Goal: Transaction & Acquisition: Purchase product/service

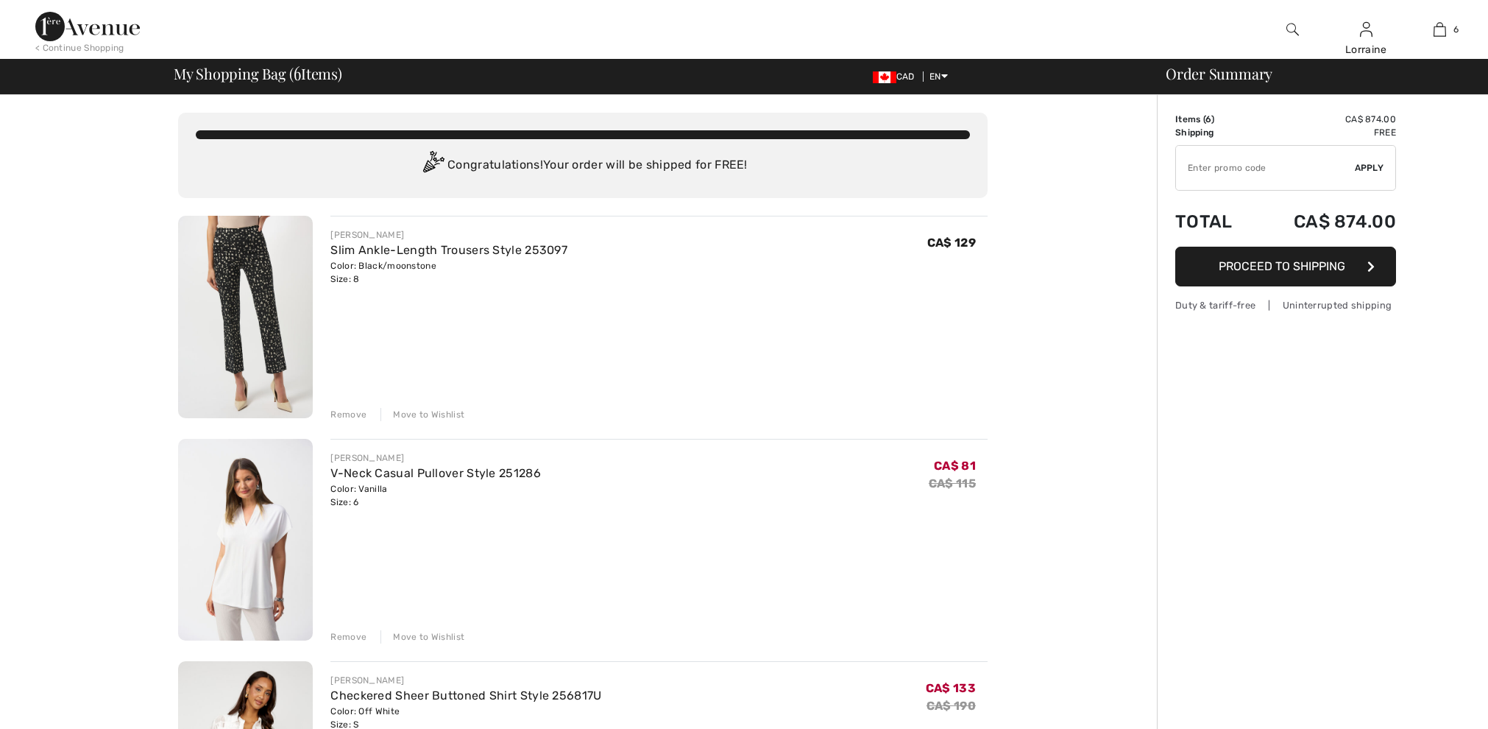
checkbox input "true"
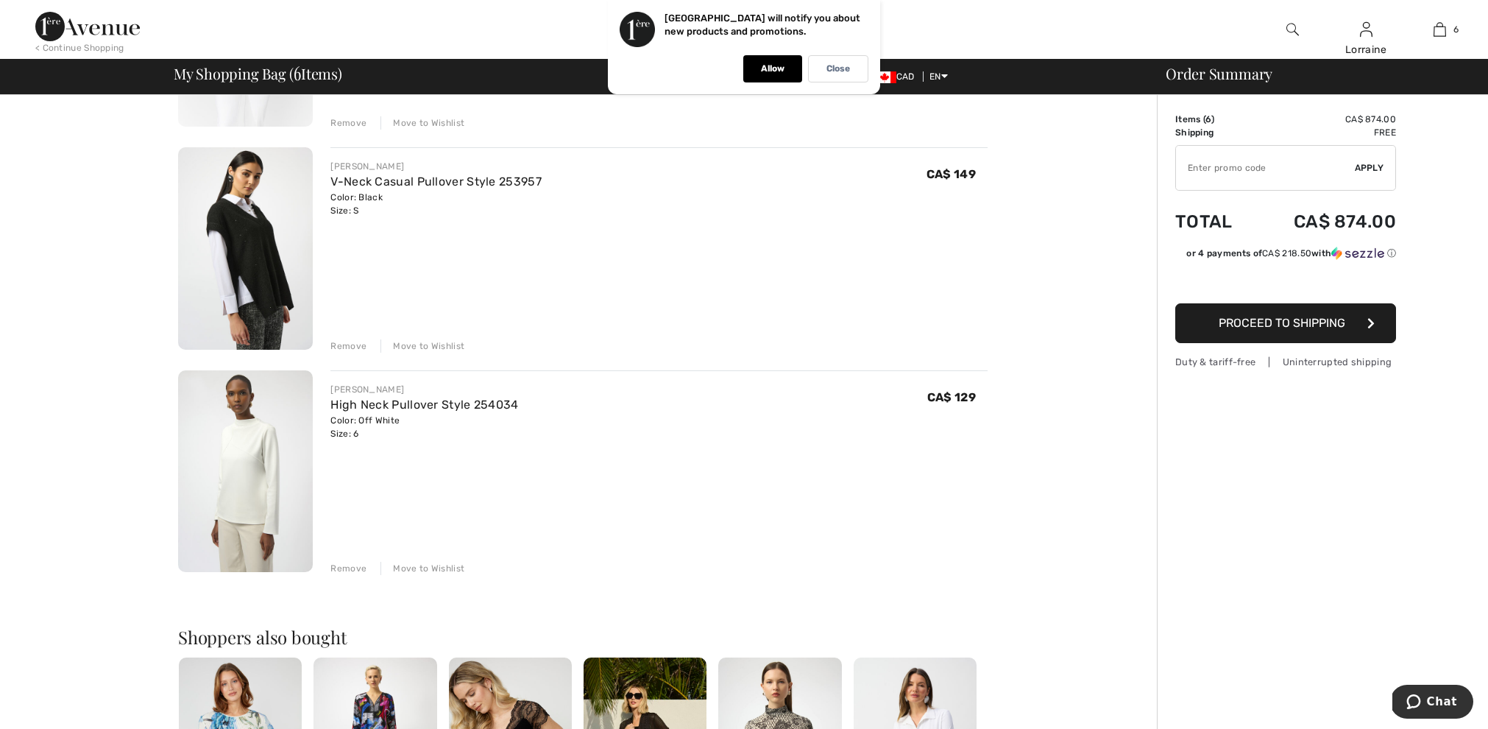
scroll to position [961, 0]
click at [246, 438] on img at bounding box center [245, 470] width 135 height 202
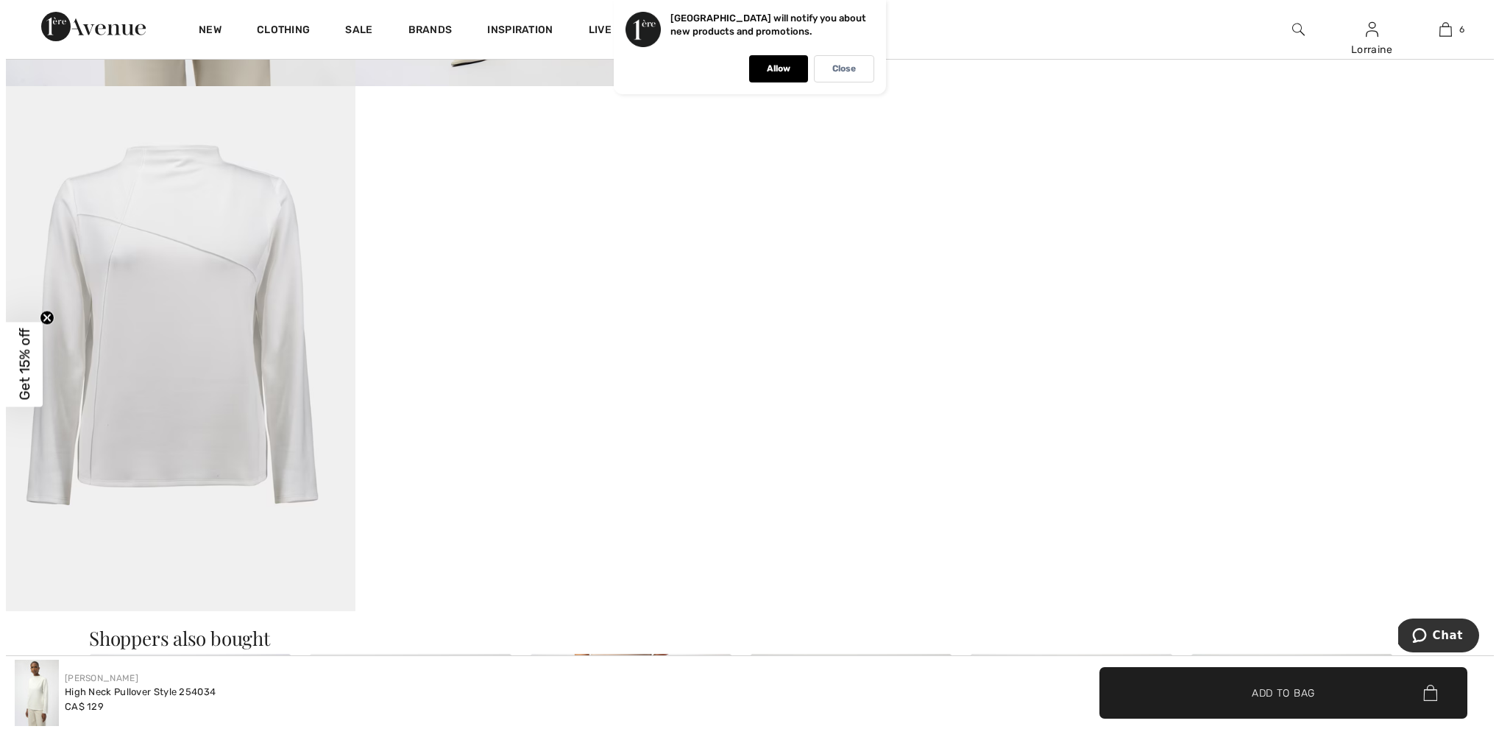
scroll to position [1315, 0]
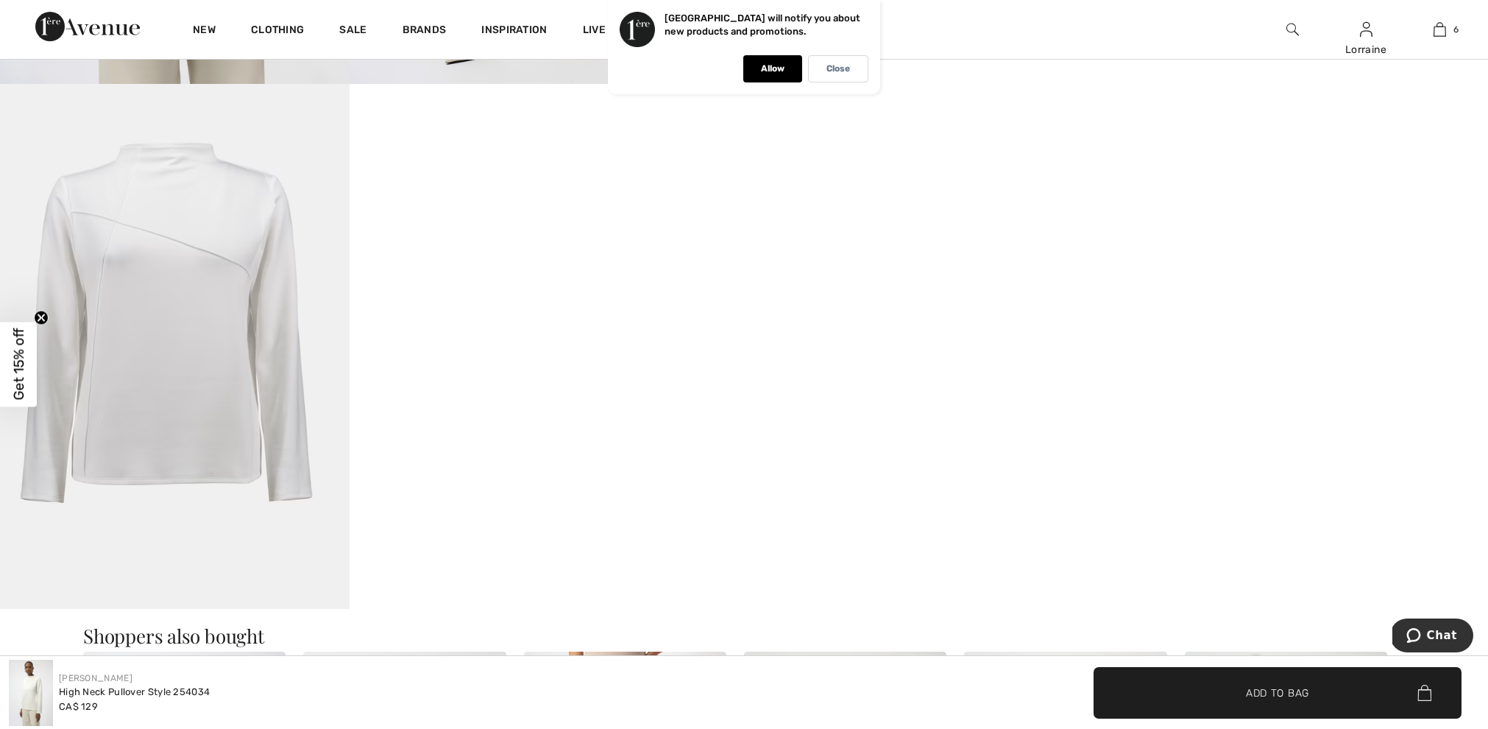
click at [175, 295] on img at bounding box center [175, 346] width 350 height 525
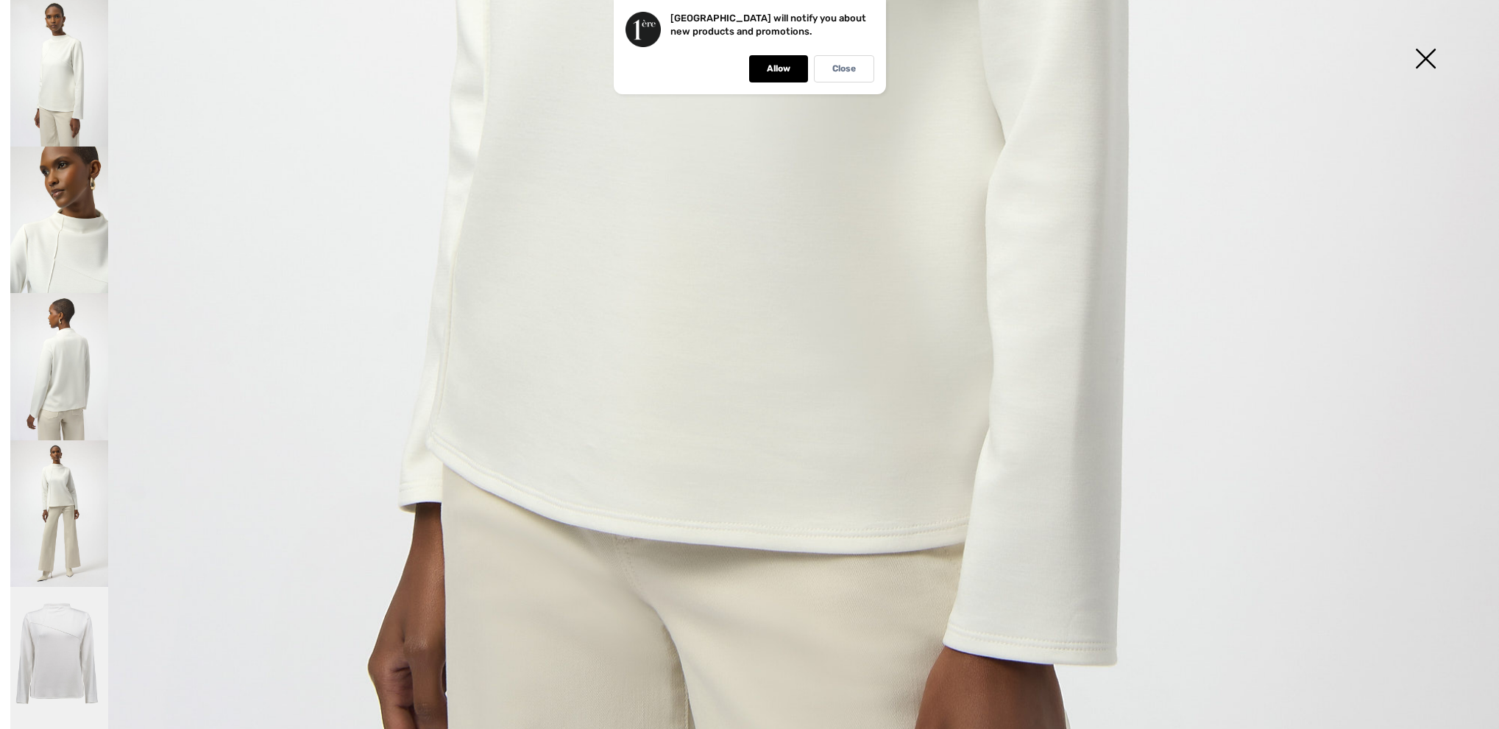
scroll to position [1163, 0]
click at [853, 74] on p "Close" at bounding box center [844, 68] width 24 height 11
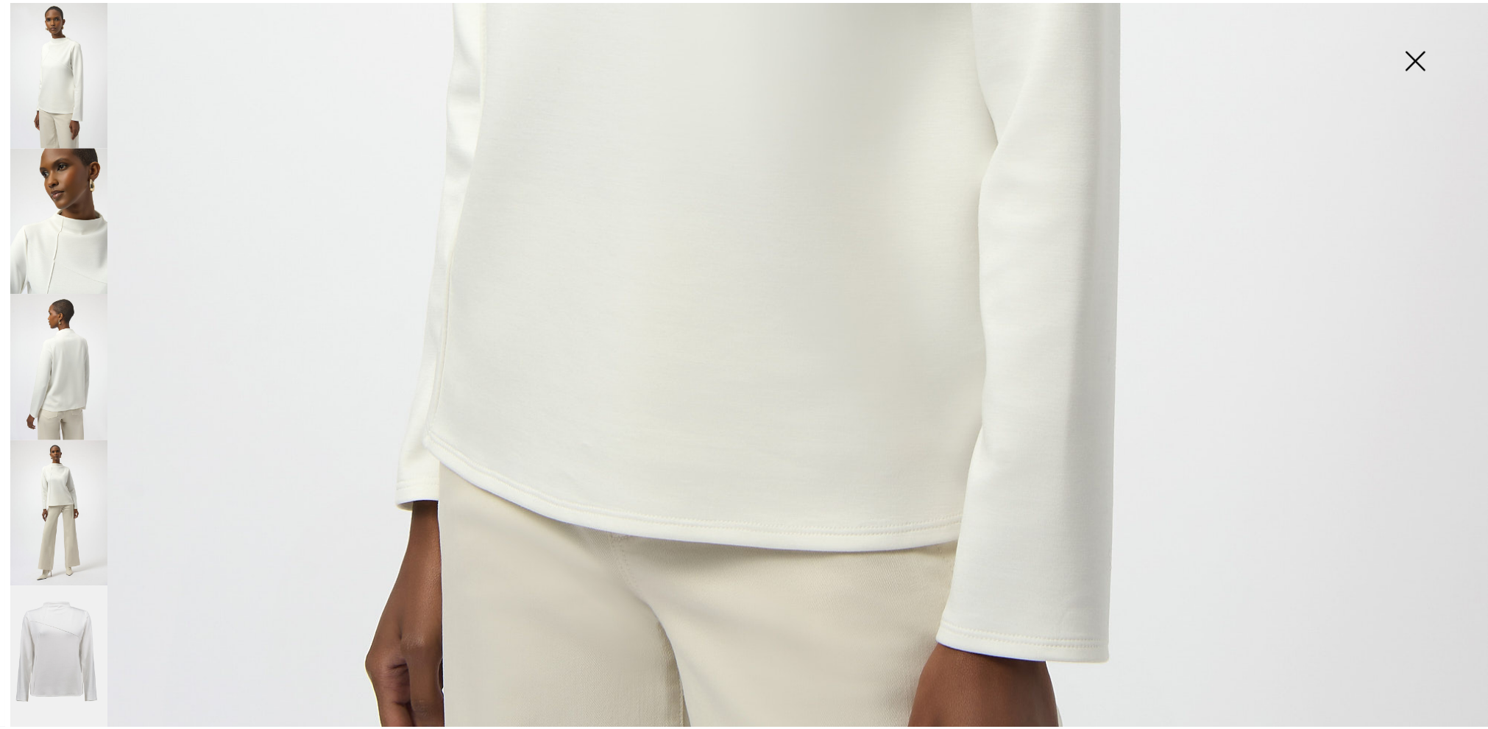
scroll to position [1150, 0]
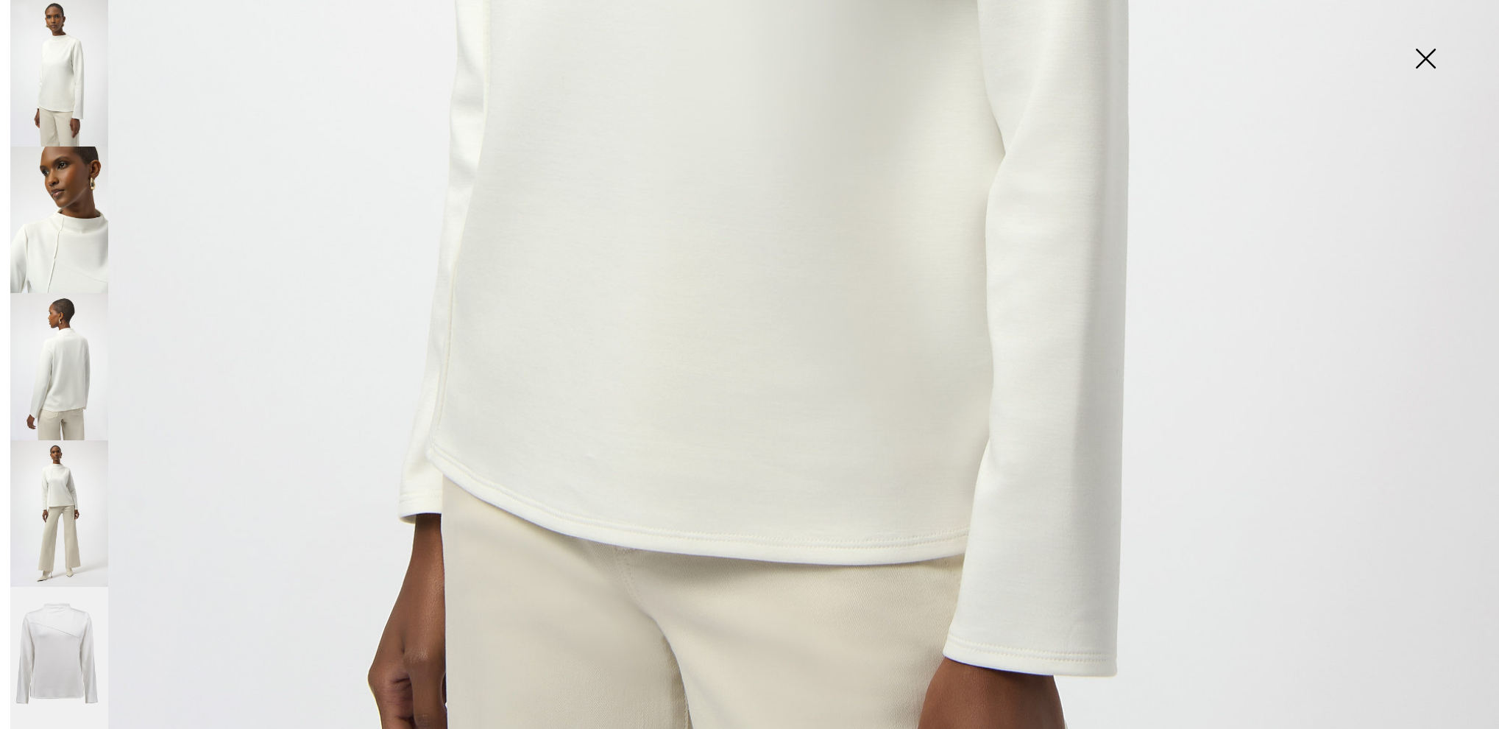
click at [1426, 62] on img at bounding box center [1426, 60] width 74 height 76
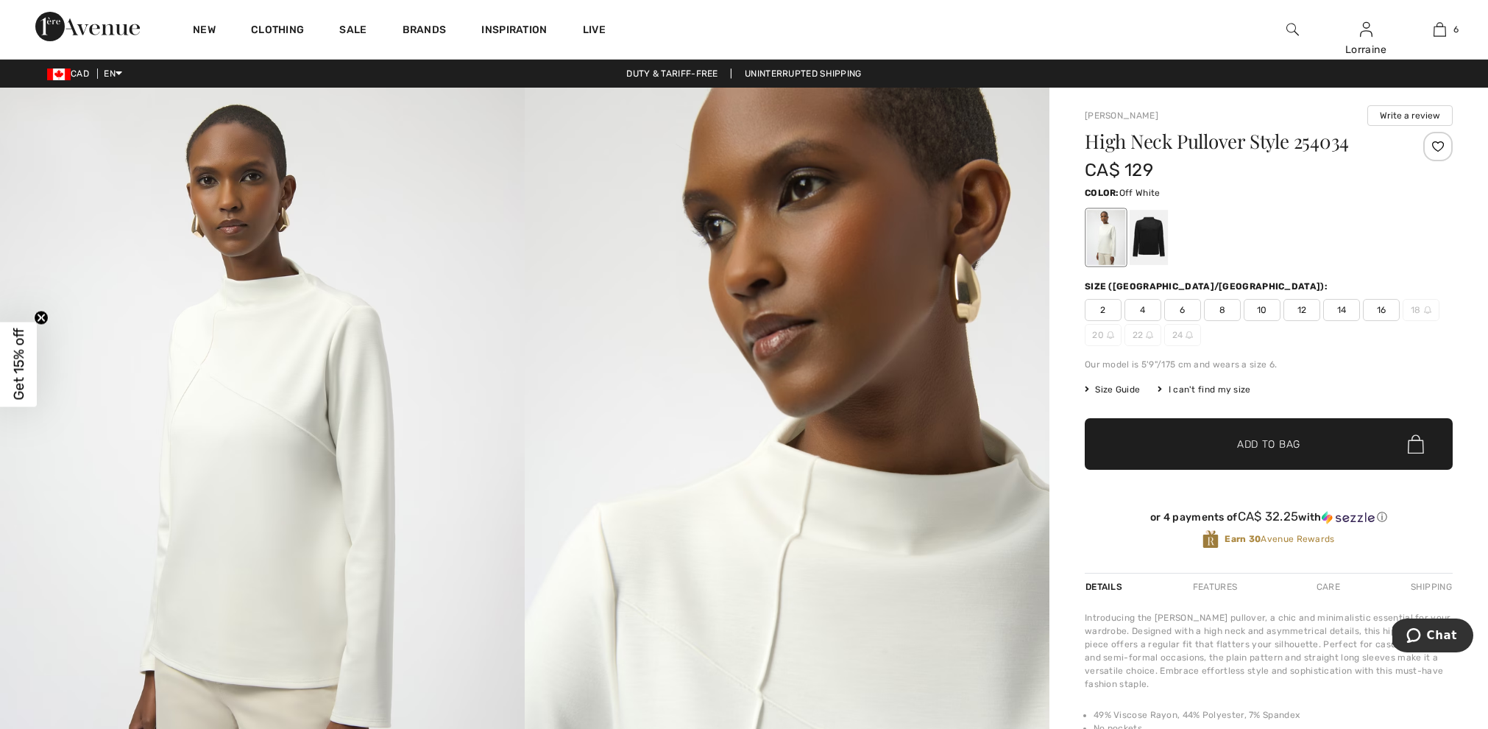
scroll to position [0, 0]
click at [133, 124] on link "Français" at bounding box center [156, 118] width 93 height 22
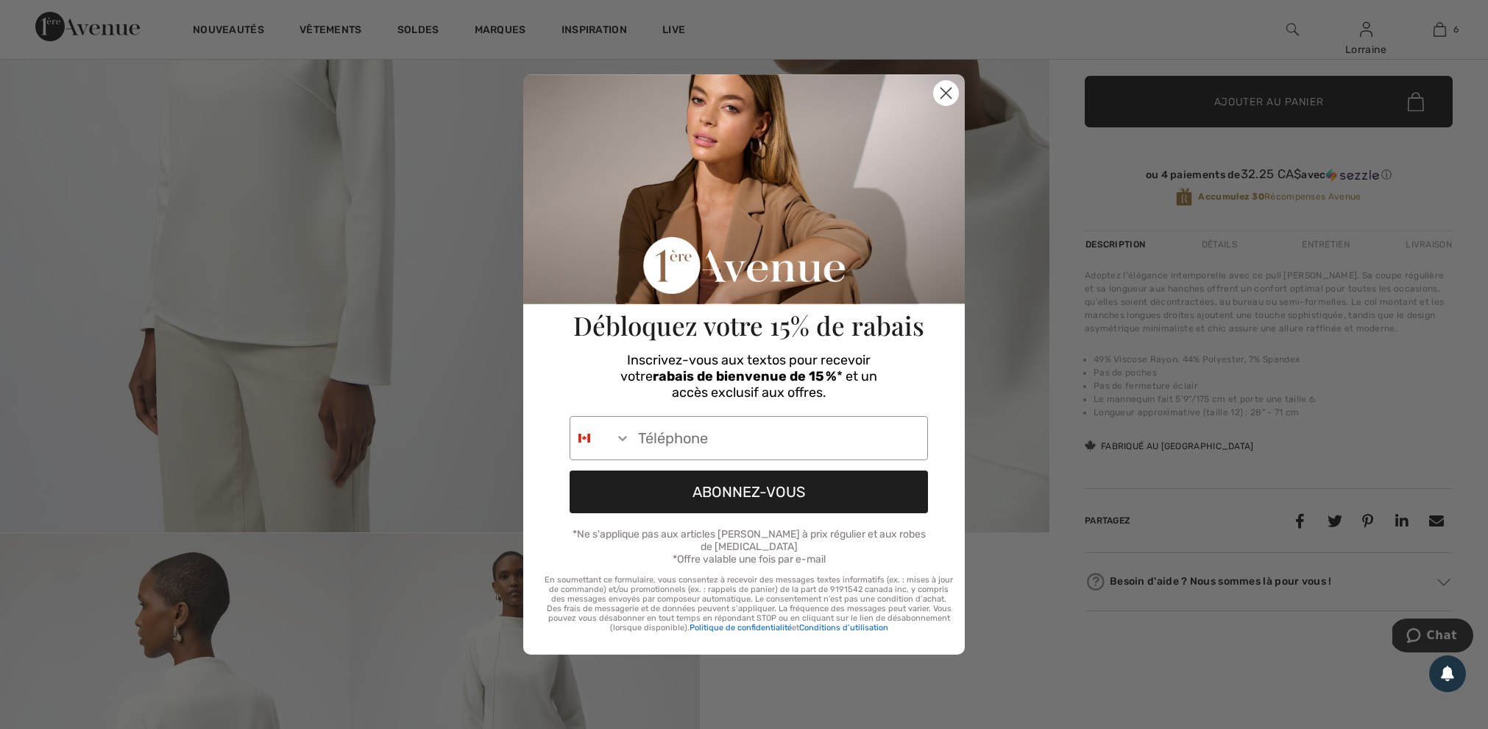
click at [942, 81] on circle "Close dialog" at bounding box center [946, 93] width 24 height 24
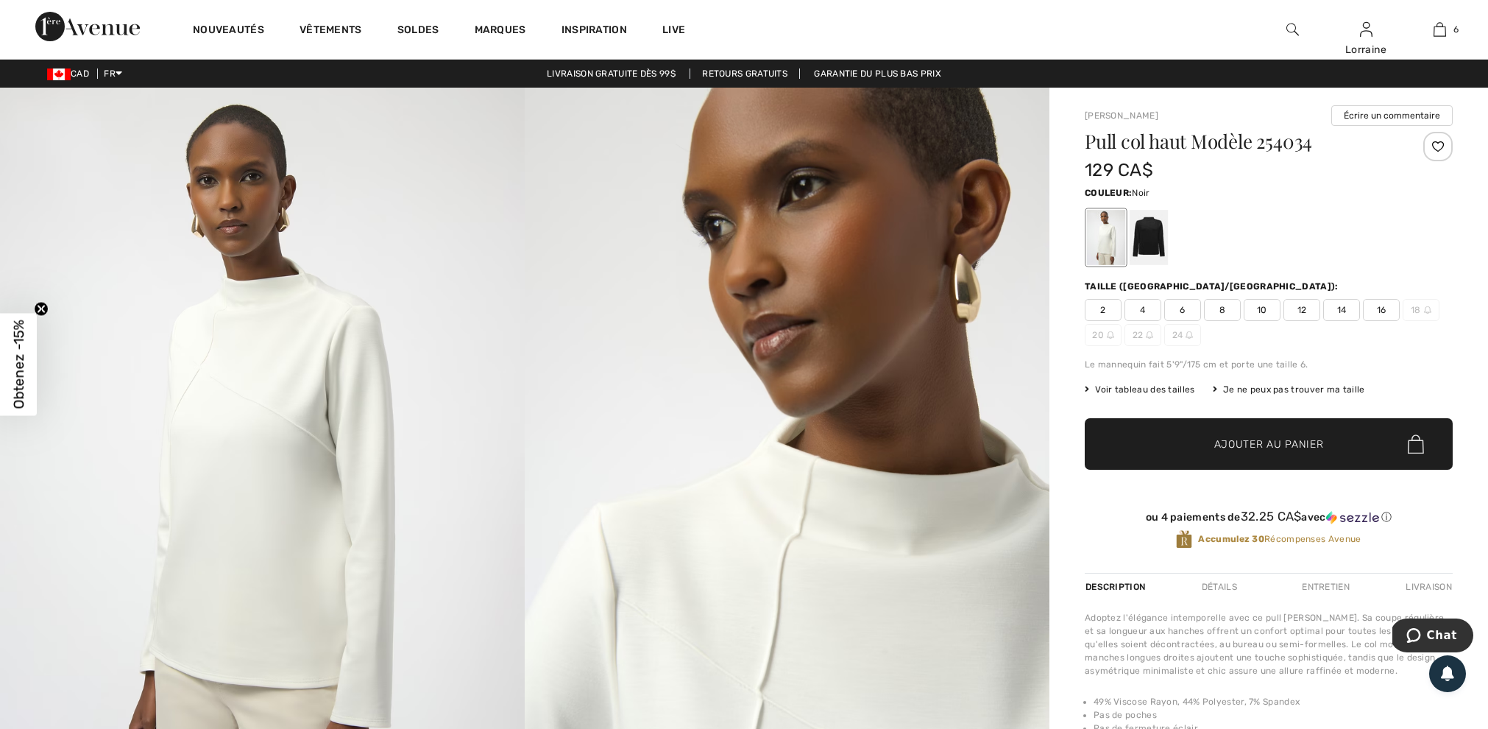
click at [1152, 235] on div at bounding box center [1149, 237] width 38 height 55
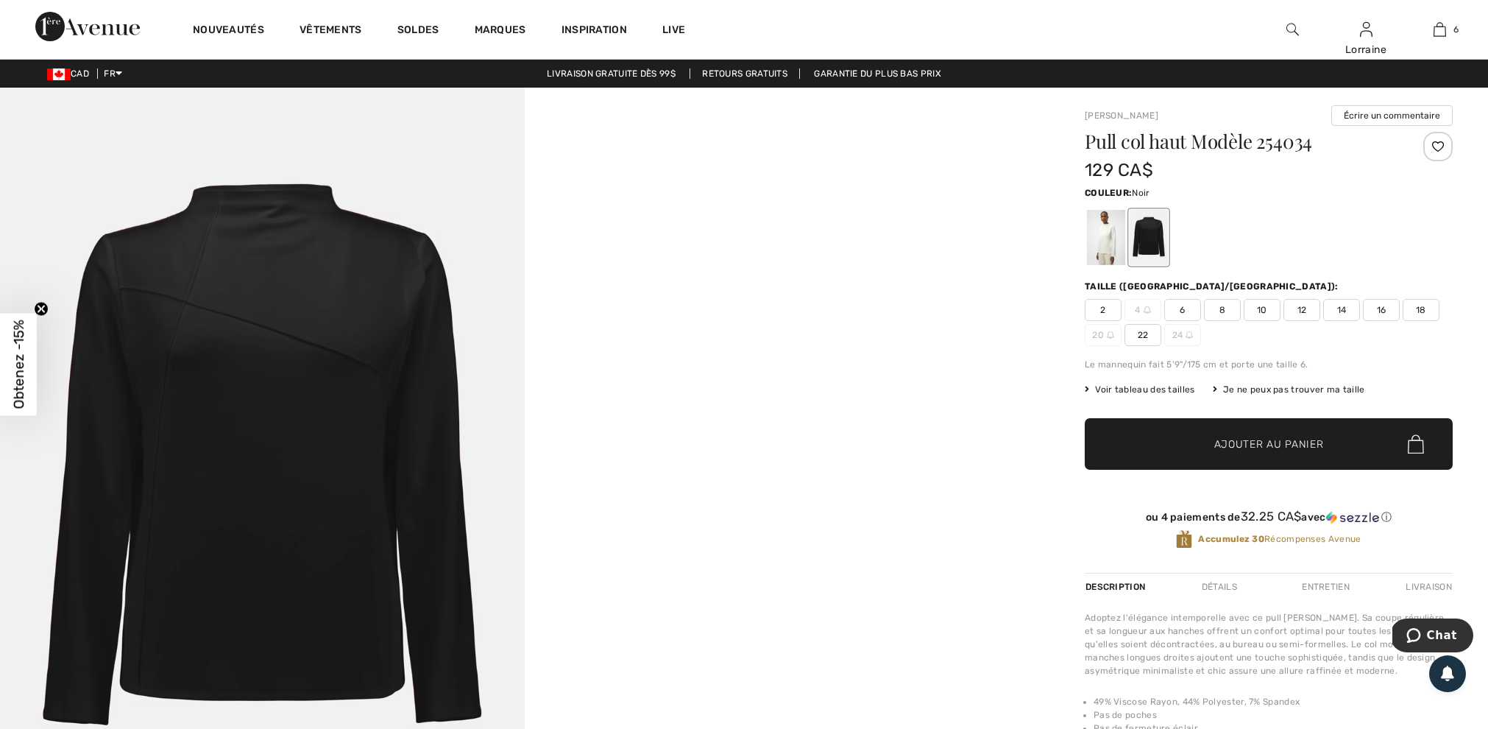
click at [1184, 321] on span "6" at bounding box center [1182, 310] width 37 height 22
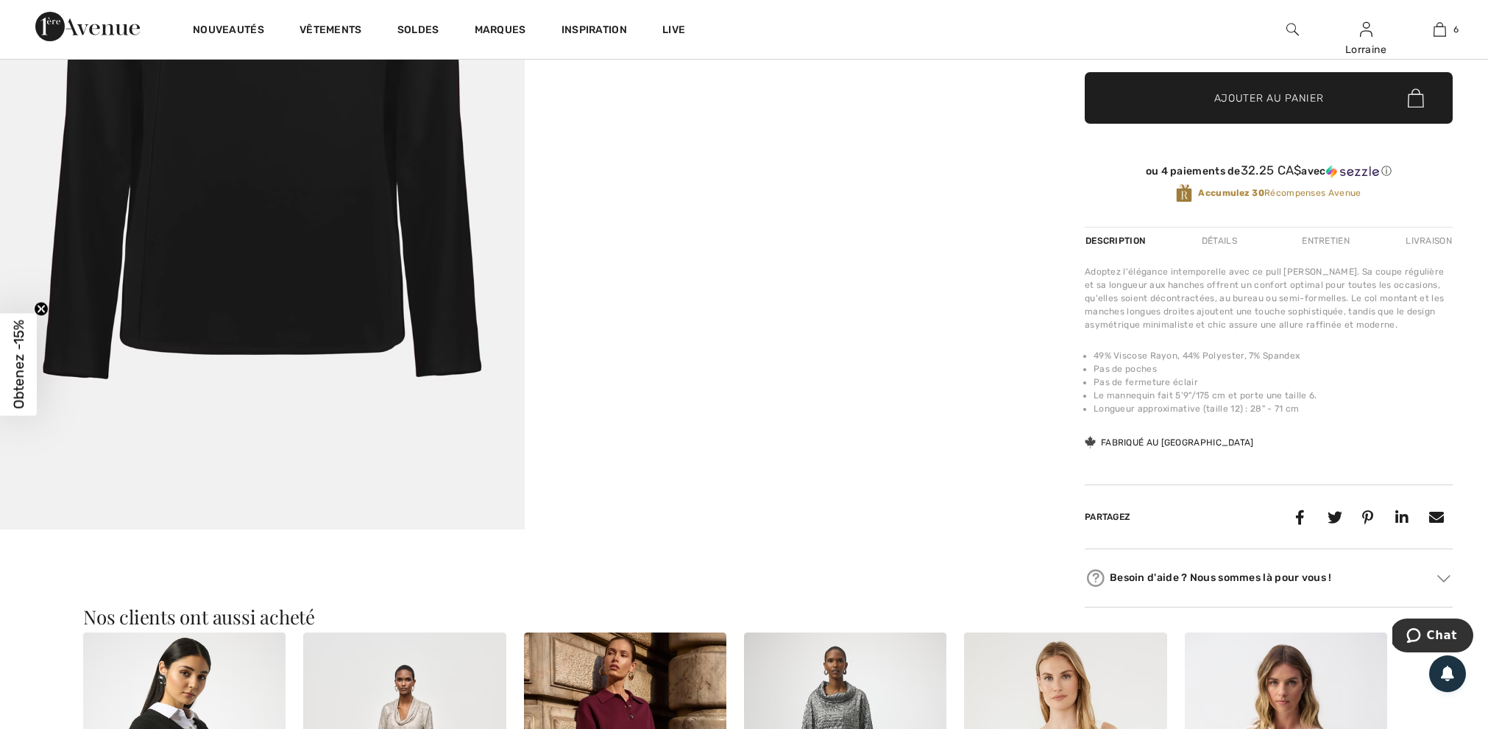
scroll to position [347, 0]
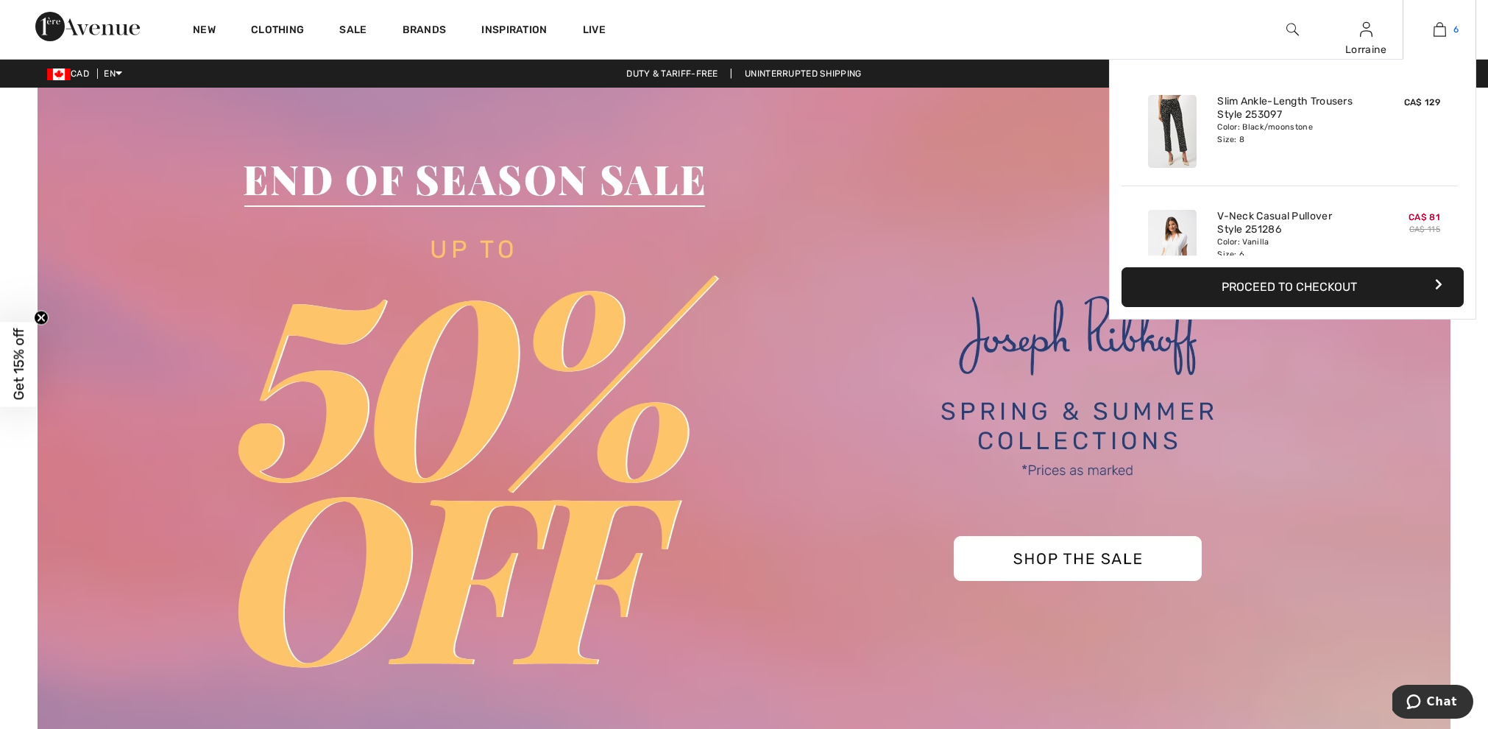
click at [1440, 29] on img at bounding box center [1440, 30] width 13 height 18
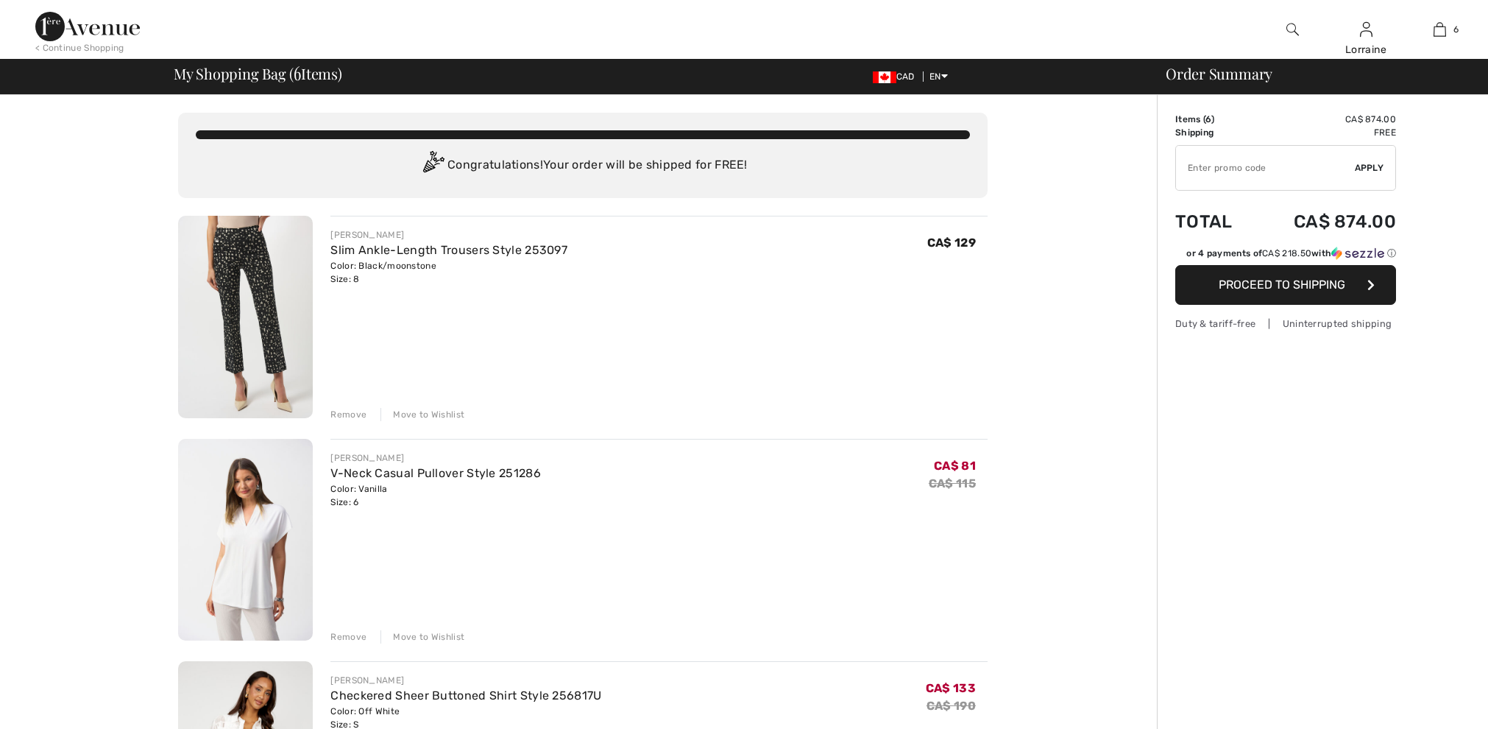
checkbox input "true"
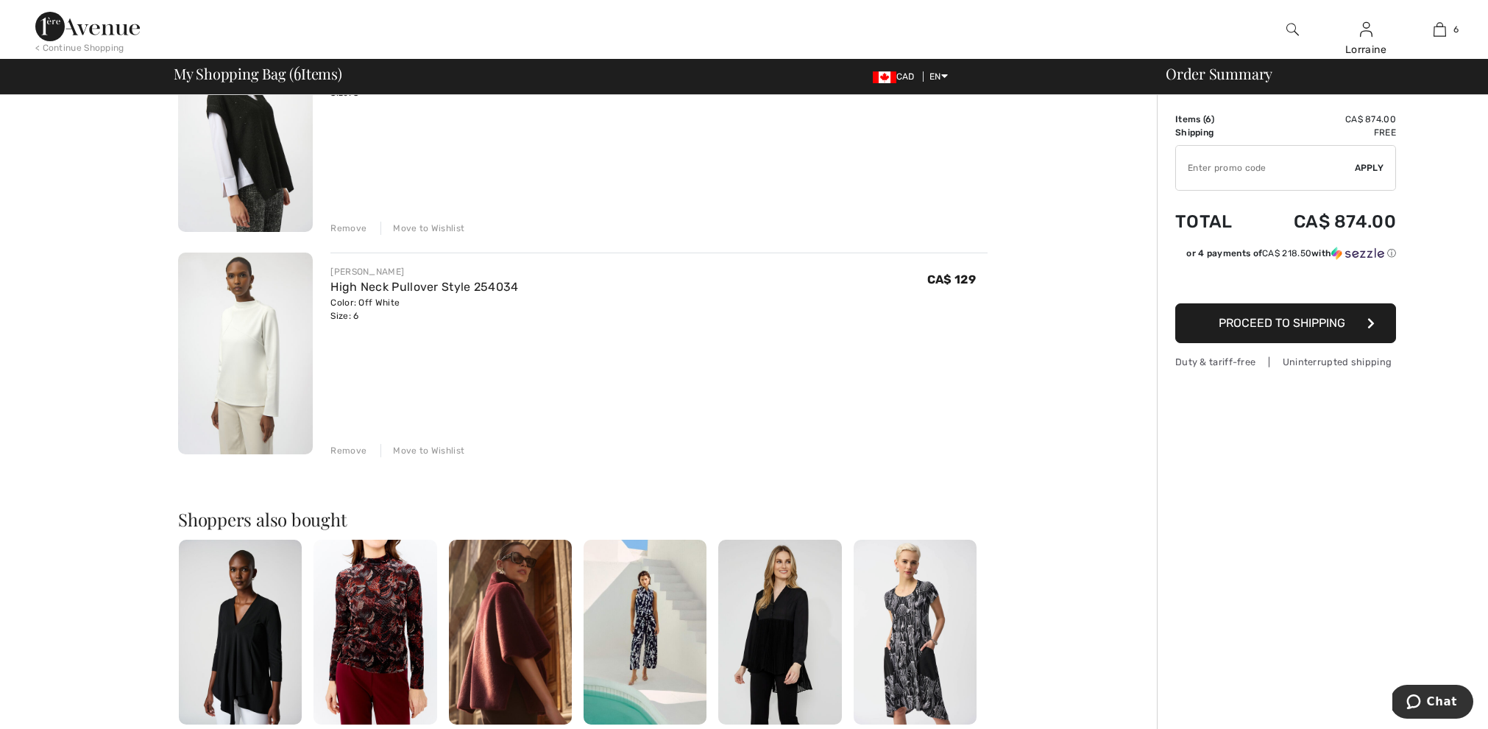
scroll to position [1133, 0]
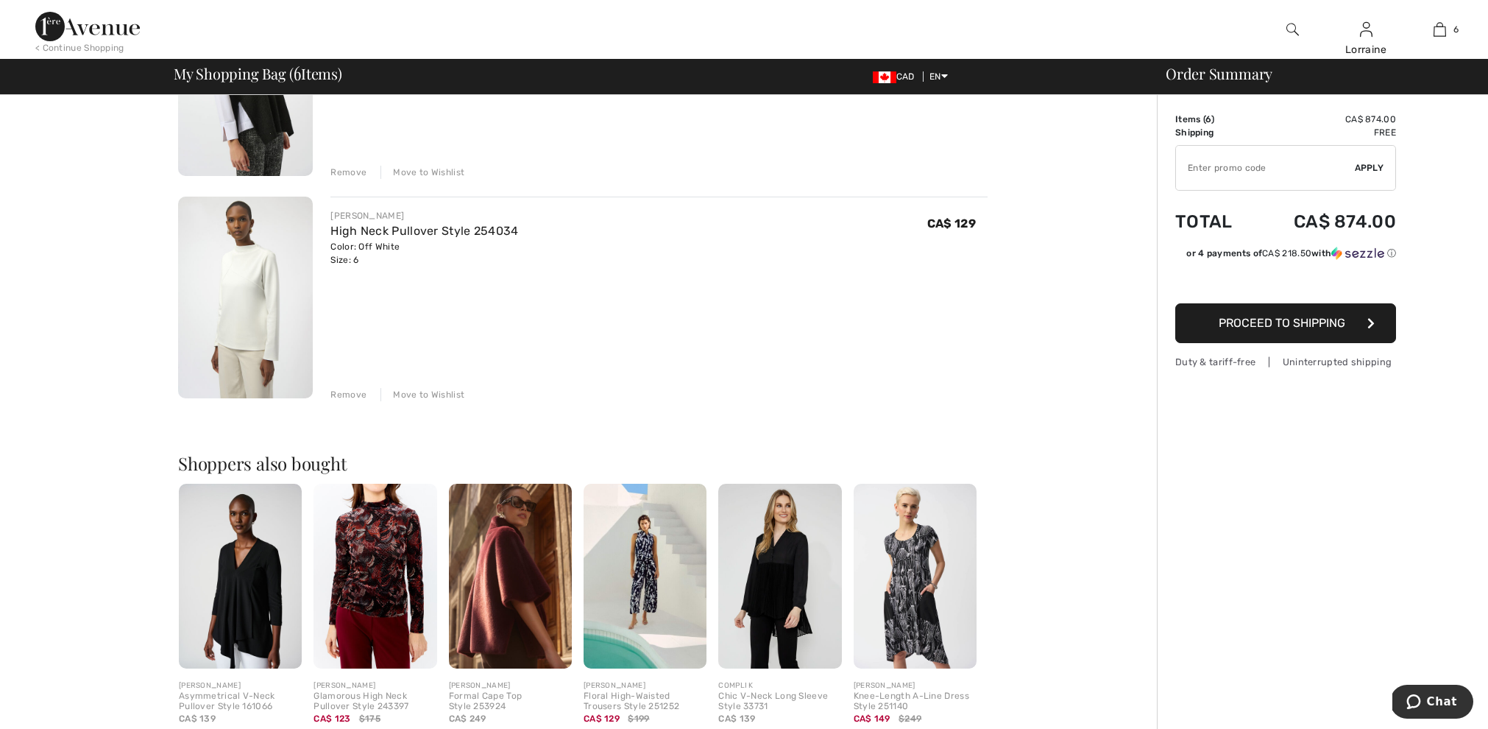
click at [263, 283] on img at bounding box center [245, 298] width 135 height 202
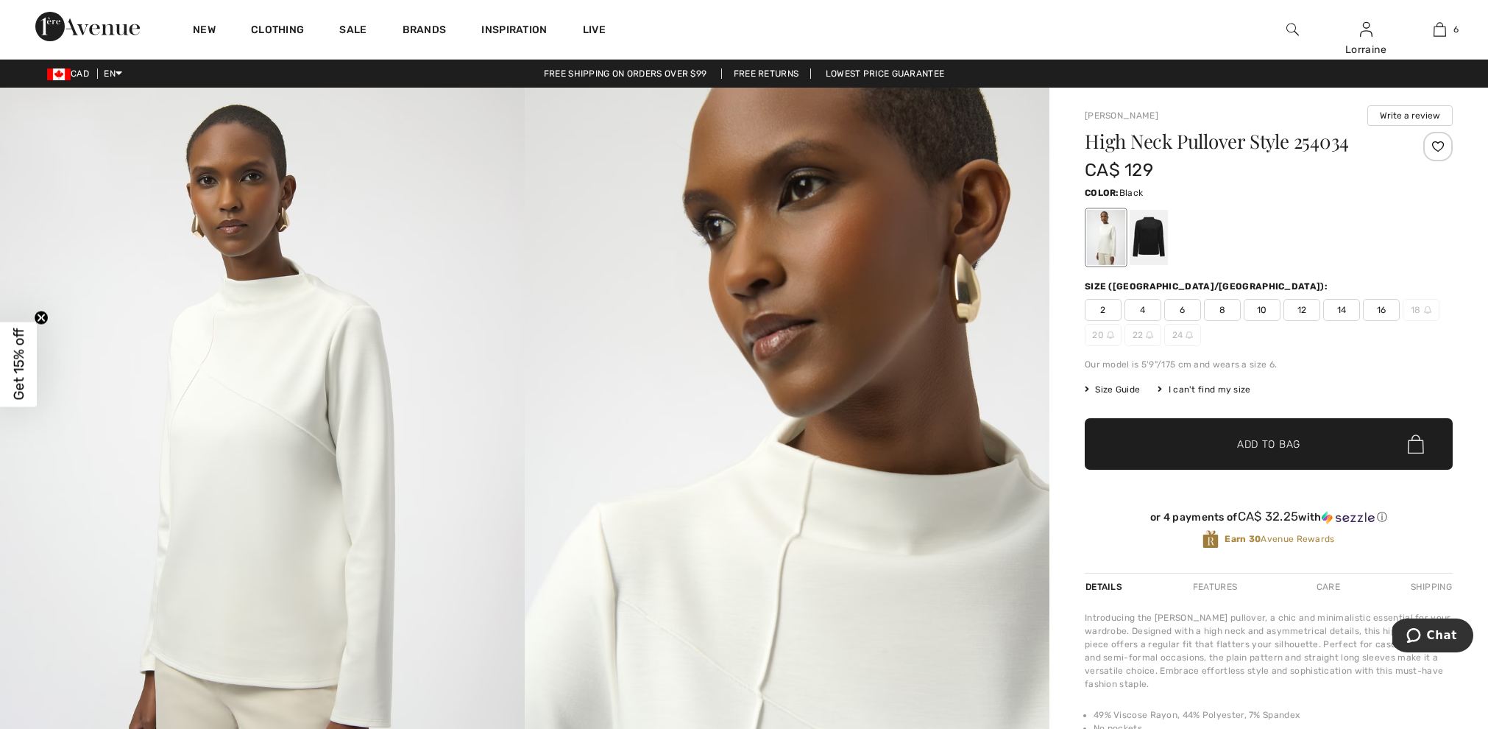
click at [1156, 250] on div at bounding box center [1149, 237] width 38 height 55
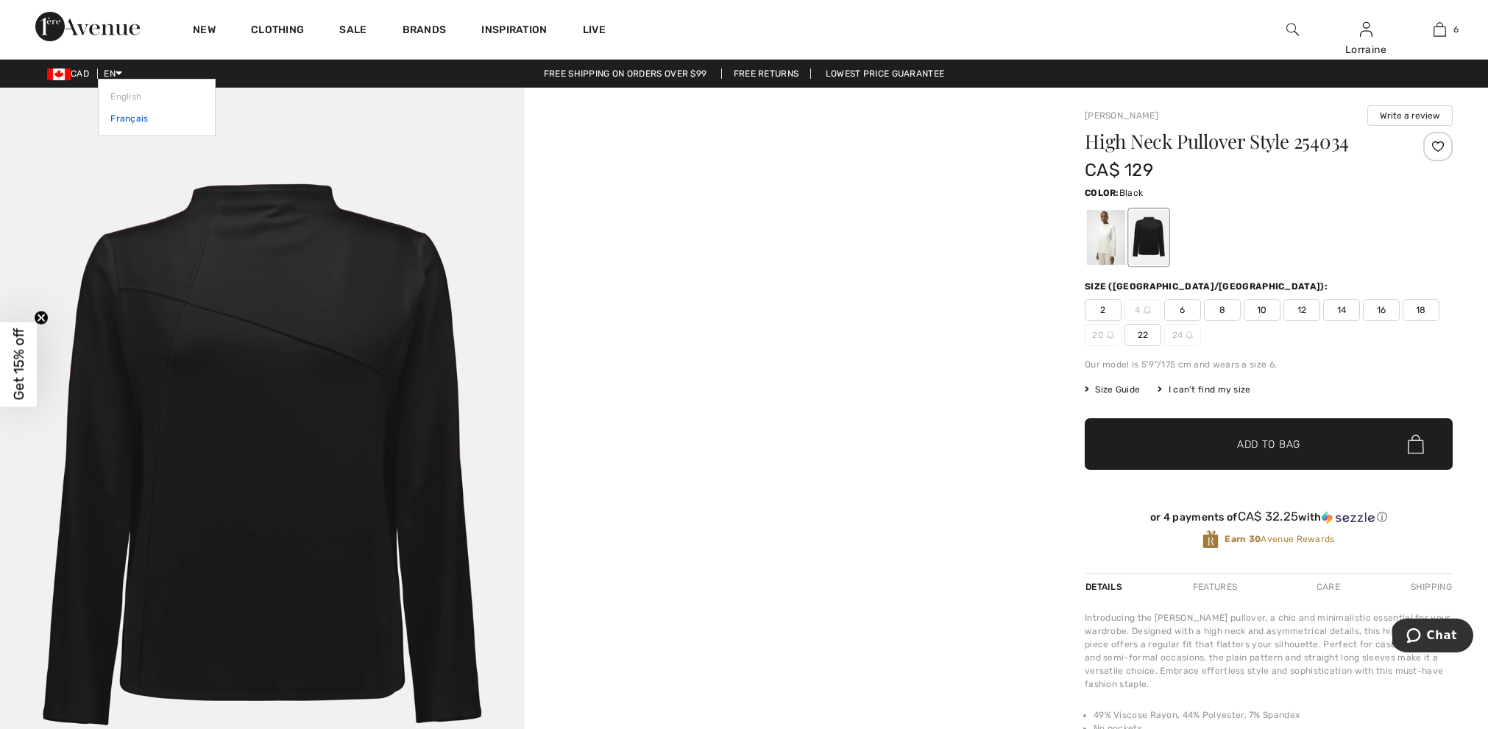
click at [136, 123] on link "Français" at bounding box center [156, 118] width 93 height 22
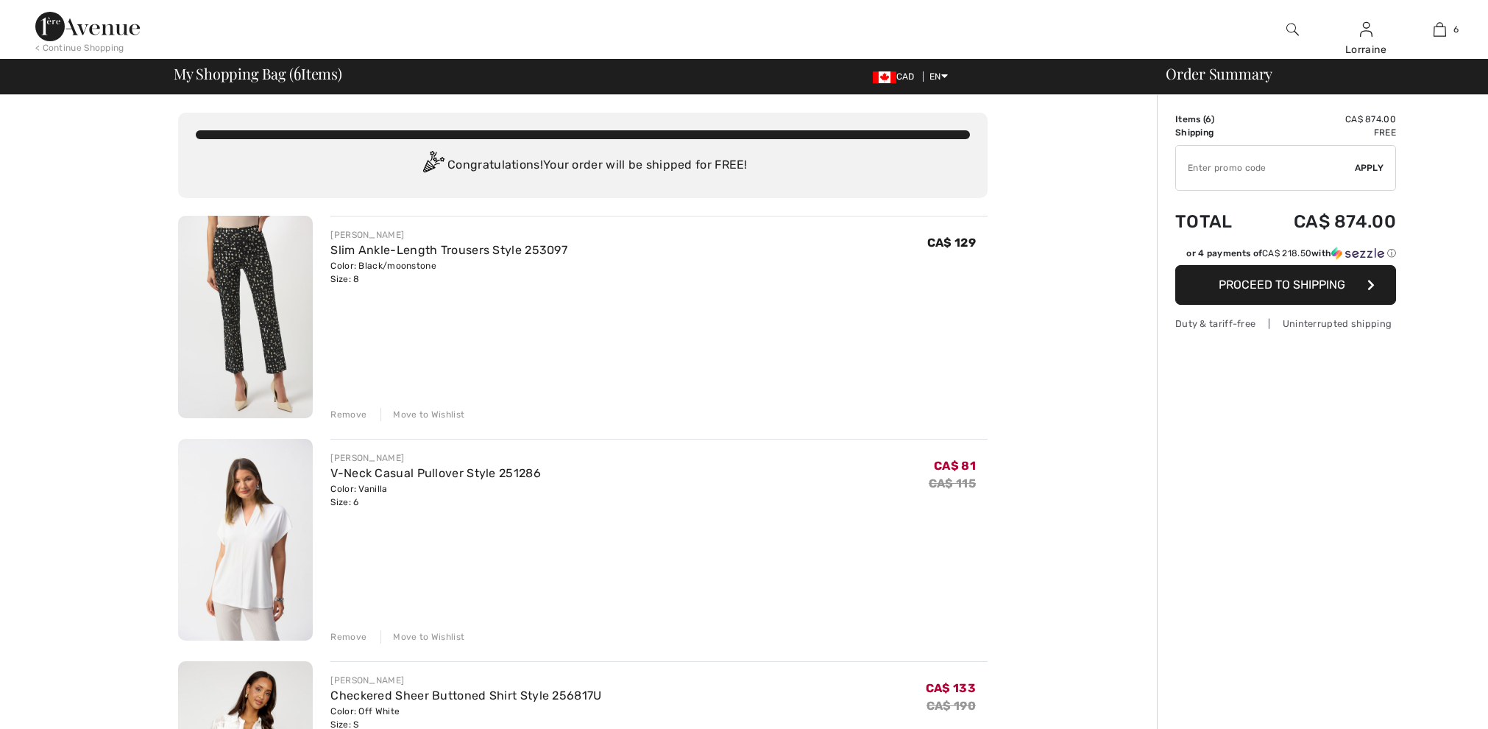
checkbox input "true"
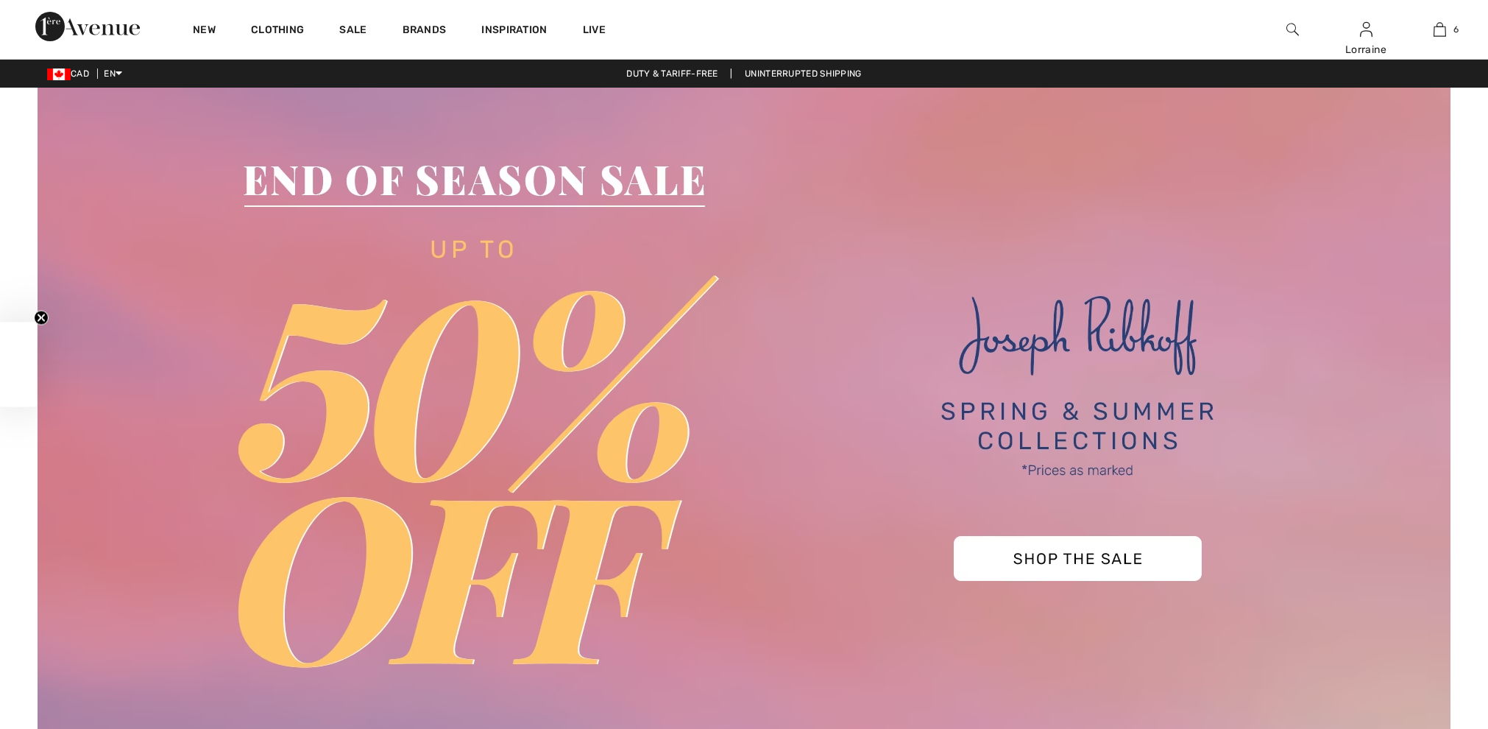
checkbox input "true"
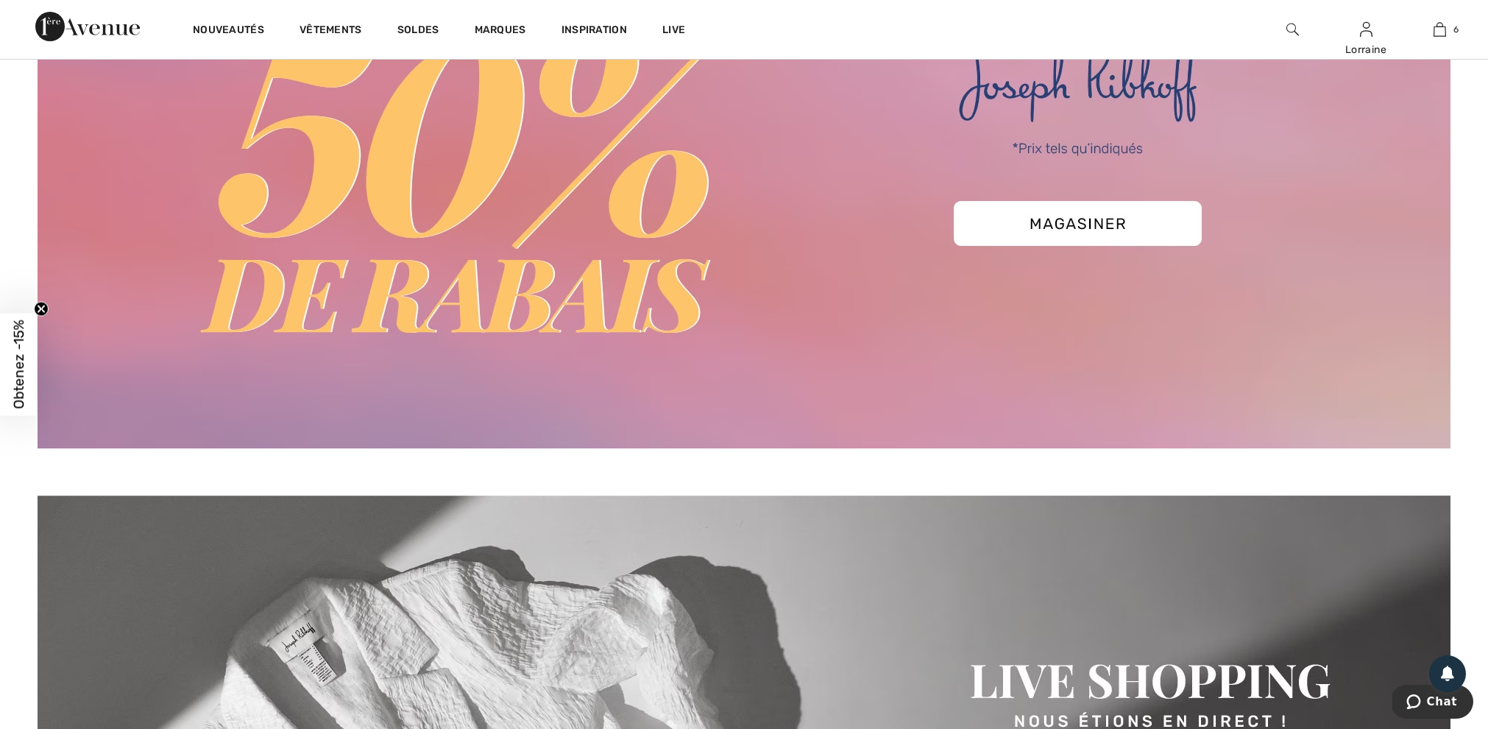
scroll to position [322, 0]
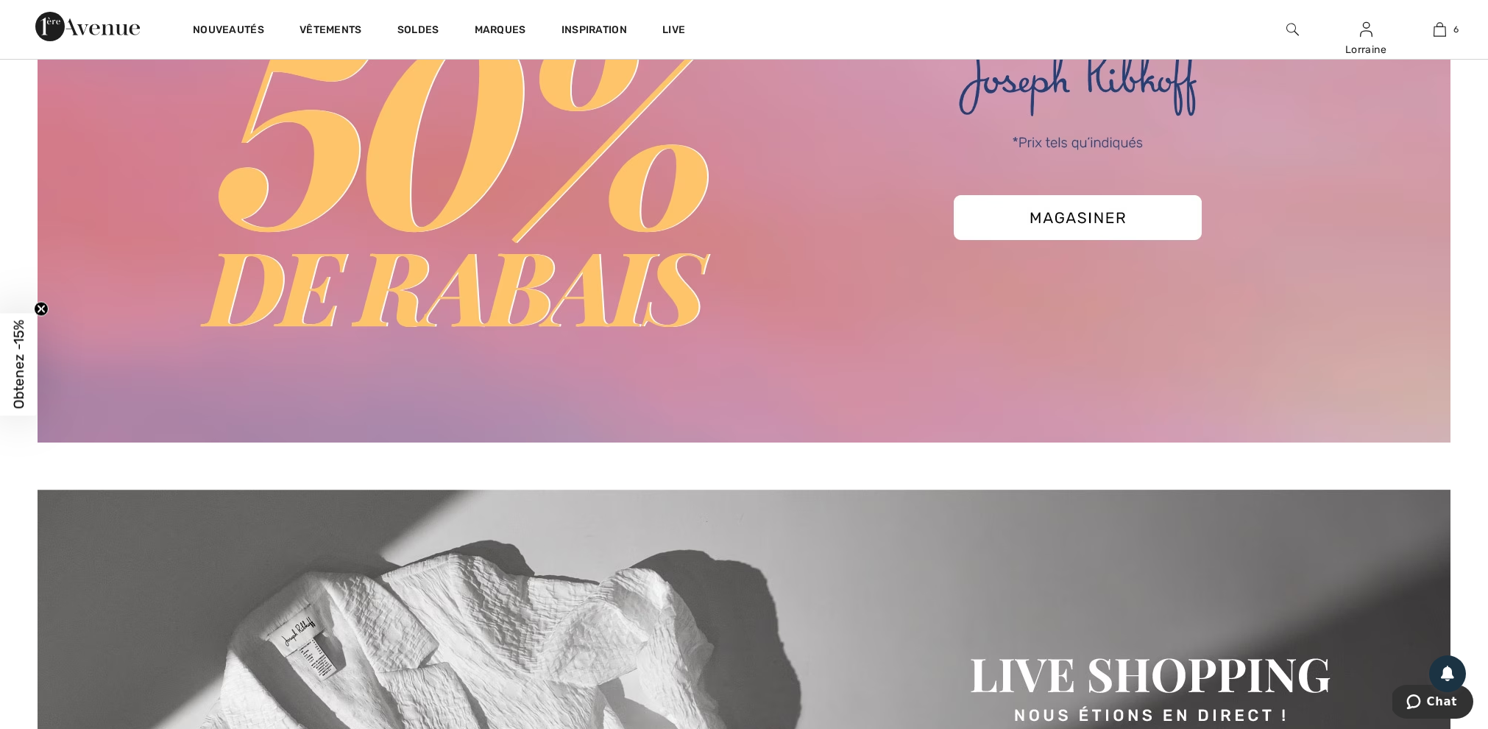
click at [1071, 221] on img at bounding box center [744, 103] width 1413 height 677
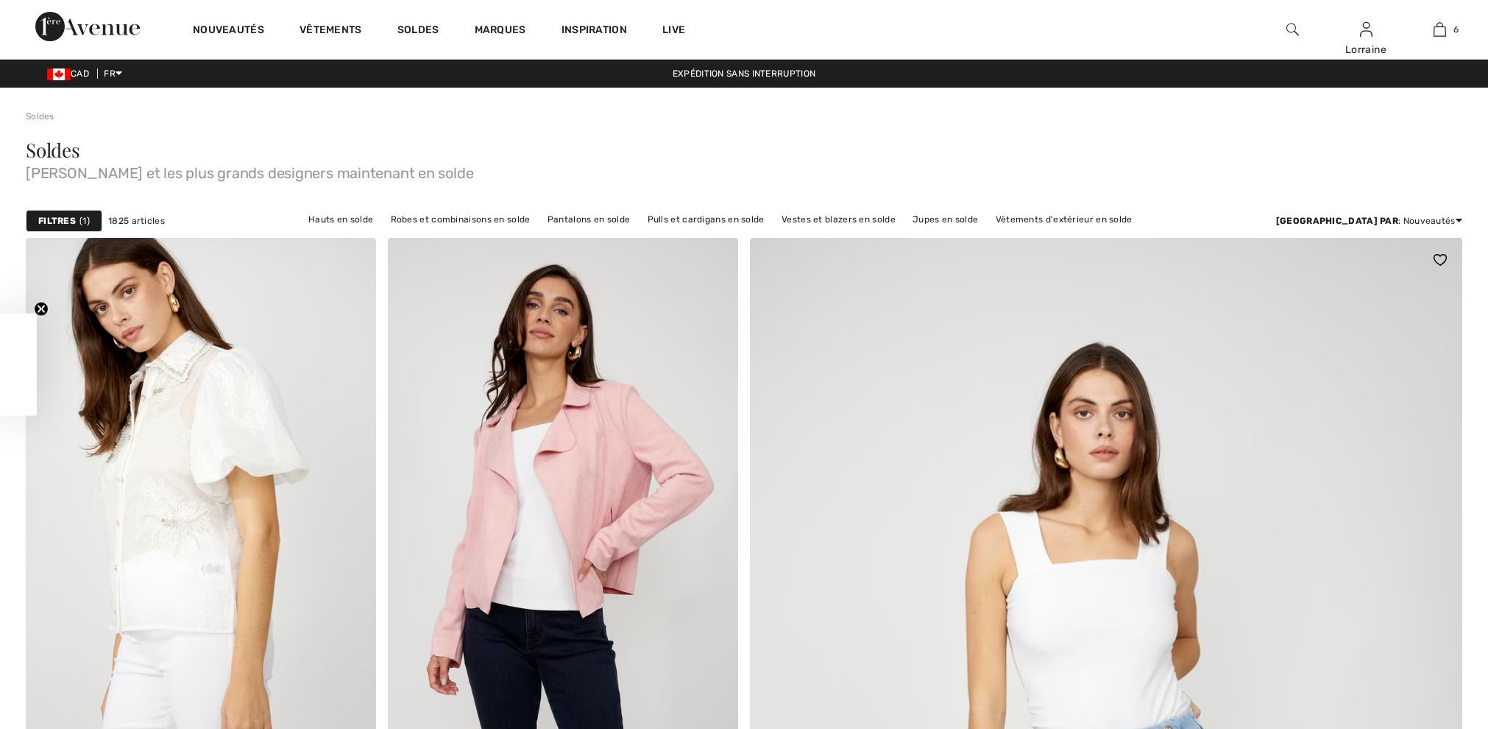
checkbox input "true"
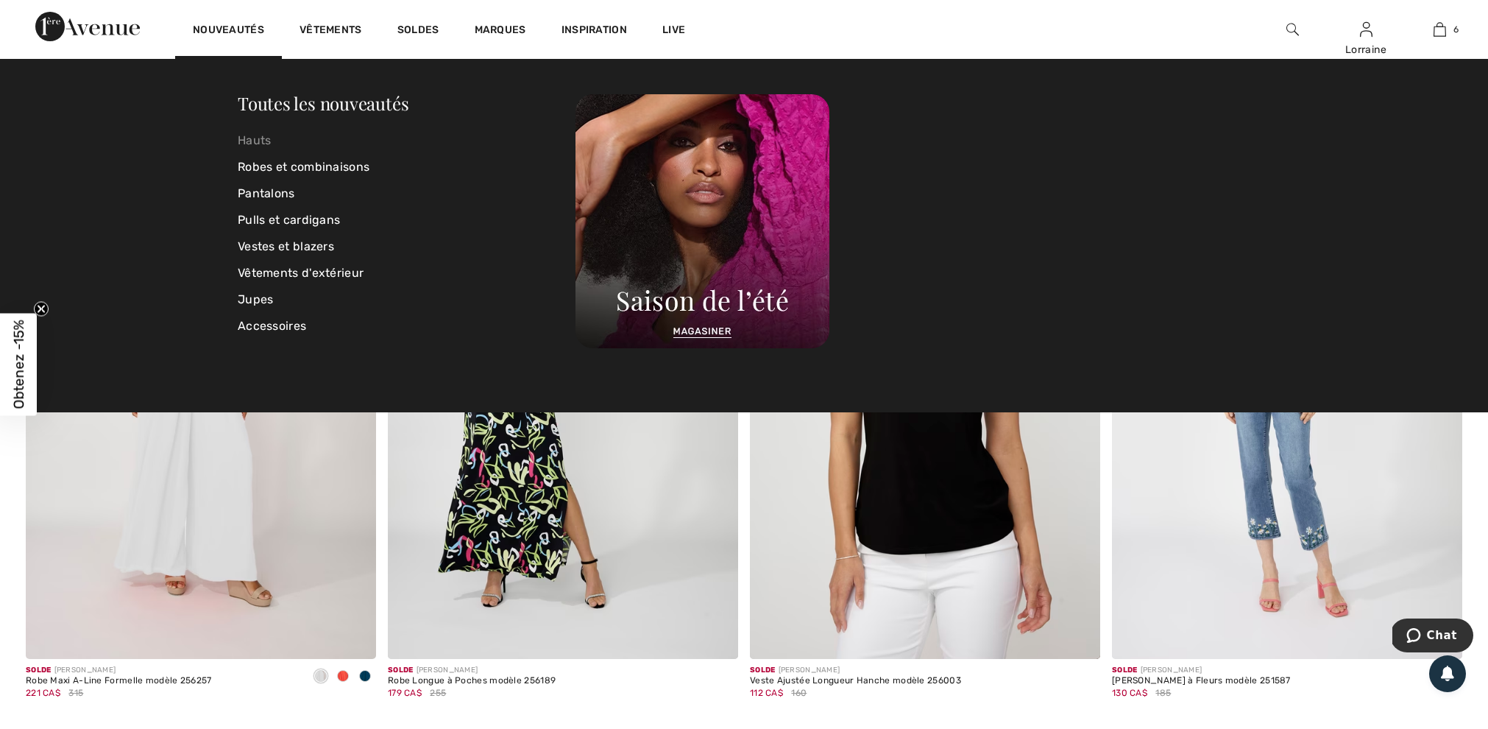
scroll to position [1296, 0]
click at [261, 134] on link "Hauts" at bounding box center [407, 140] width 338 height 26
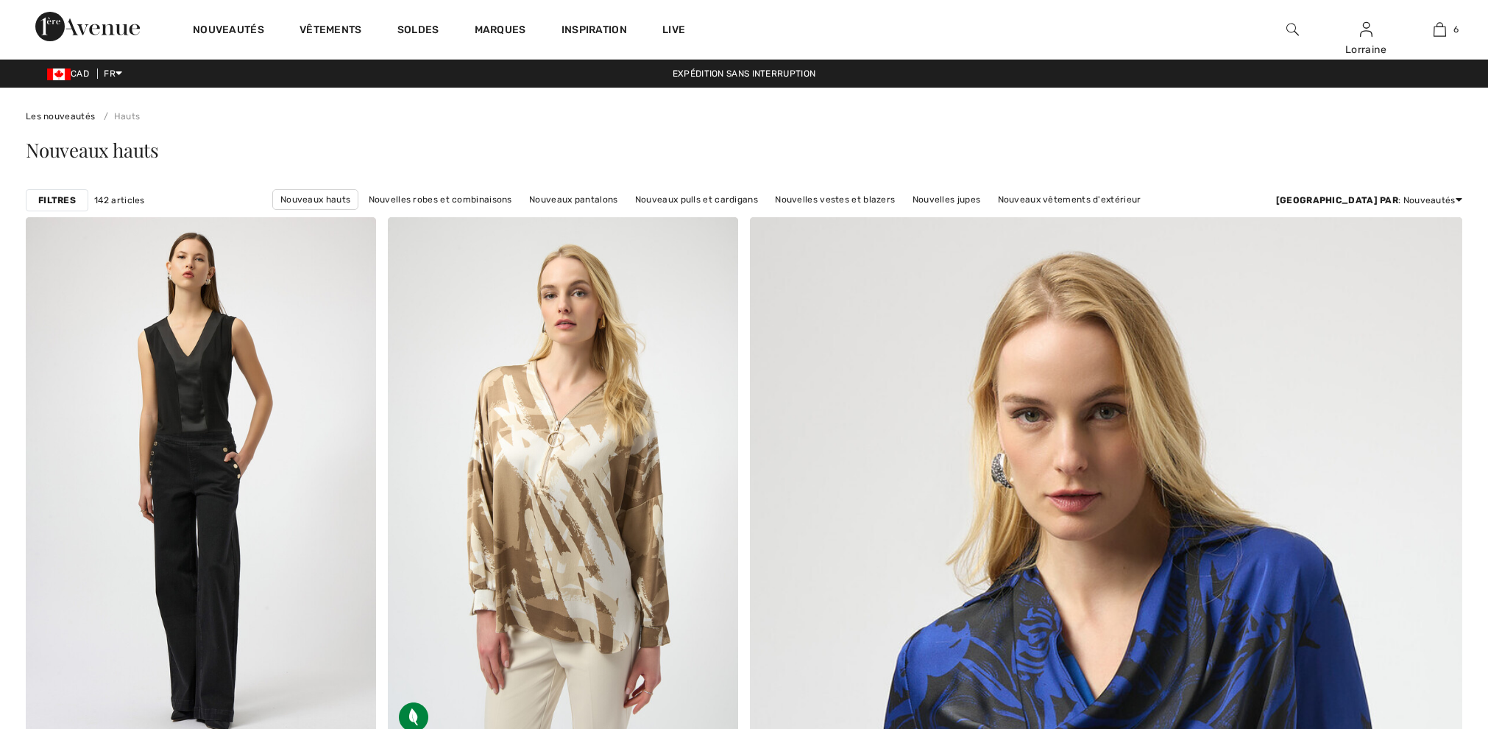
checkbox input "true"
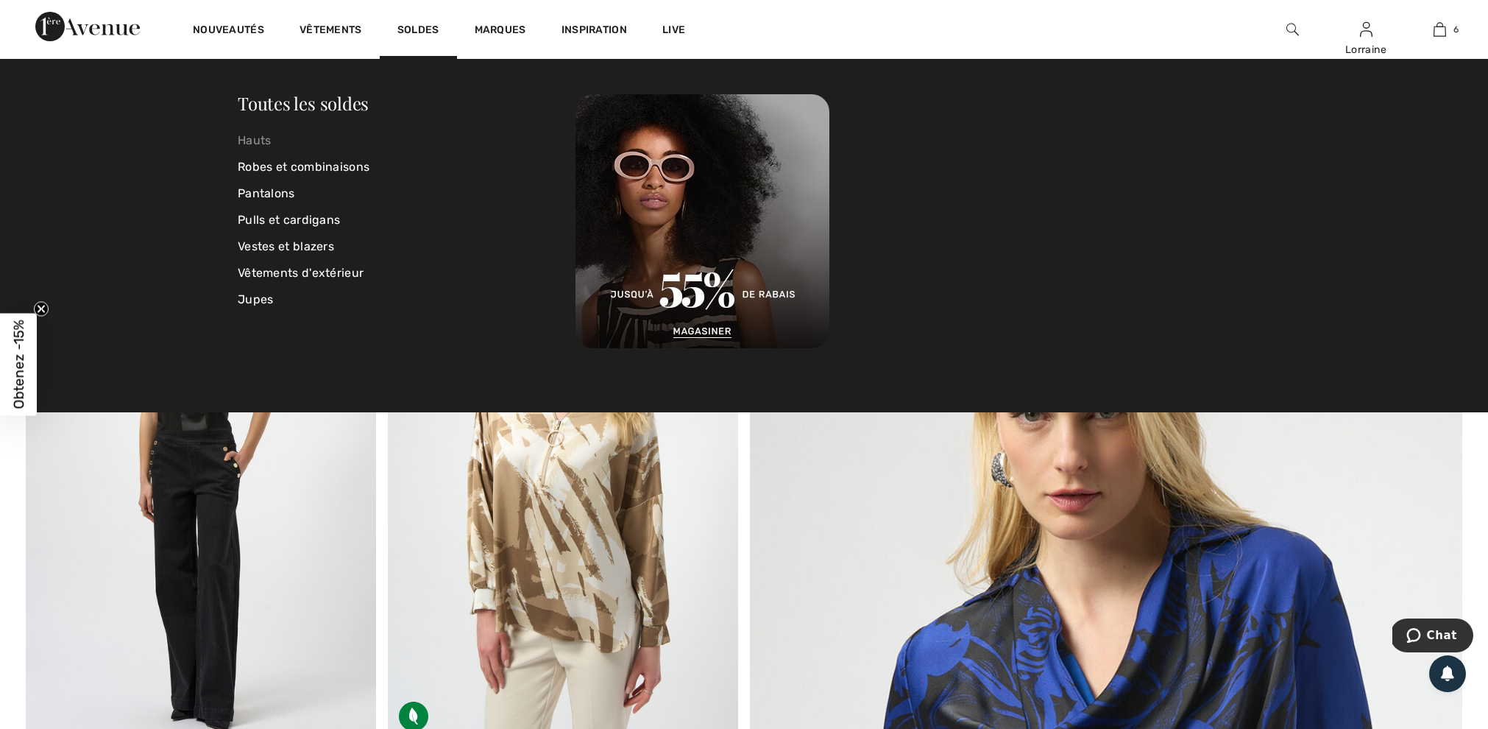
scroll to position [1, 0]
click at [258, 138] on link "Hauts" at bounding box center [407, 140] width 338 height 26
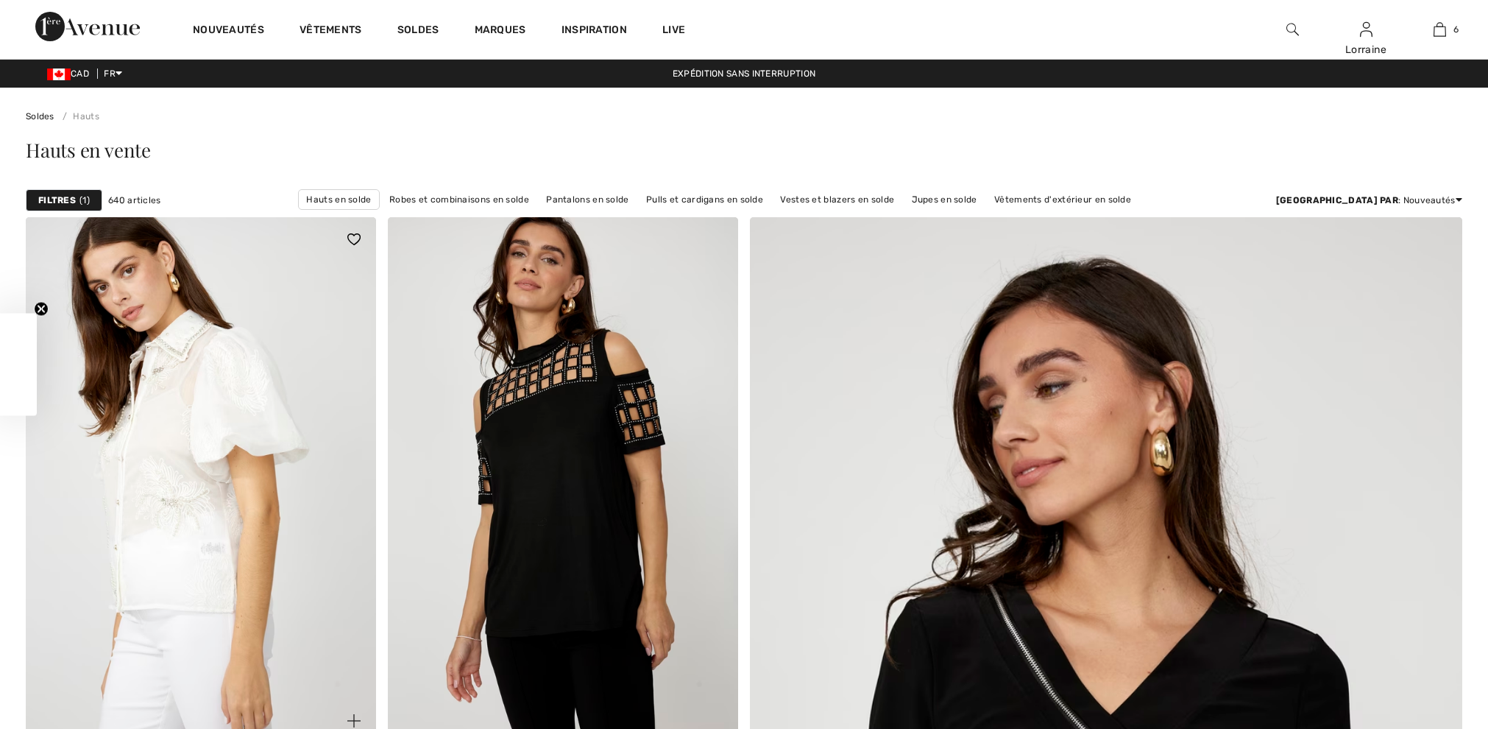
checkbox input "true"
click at [68, 203] on strong "Filtres" at bounding box center [57, 200] width 38 height 13
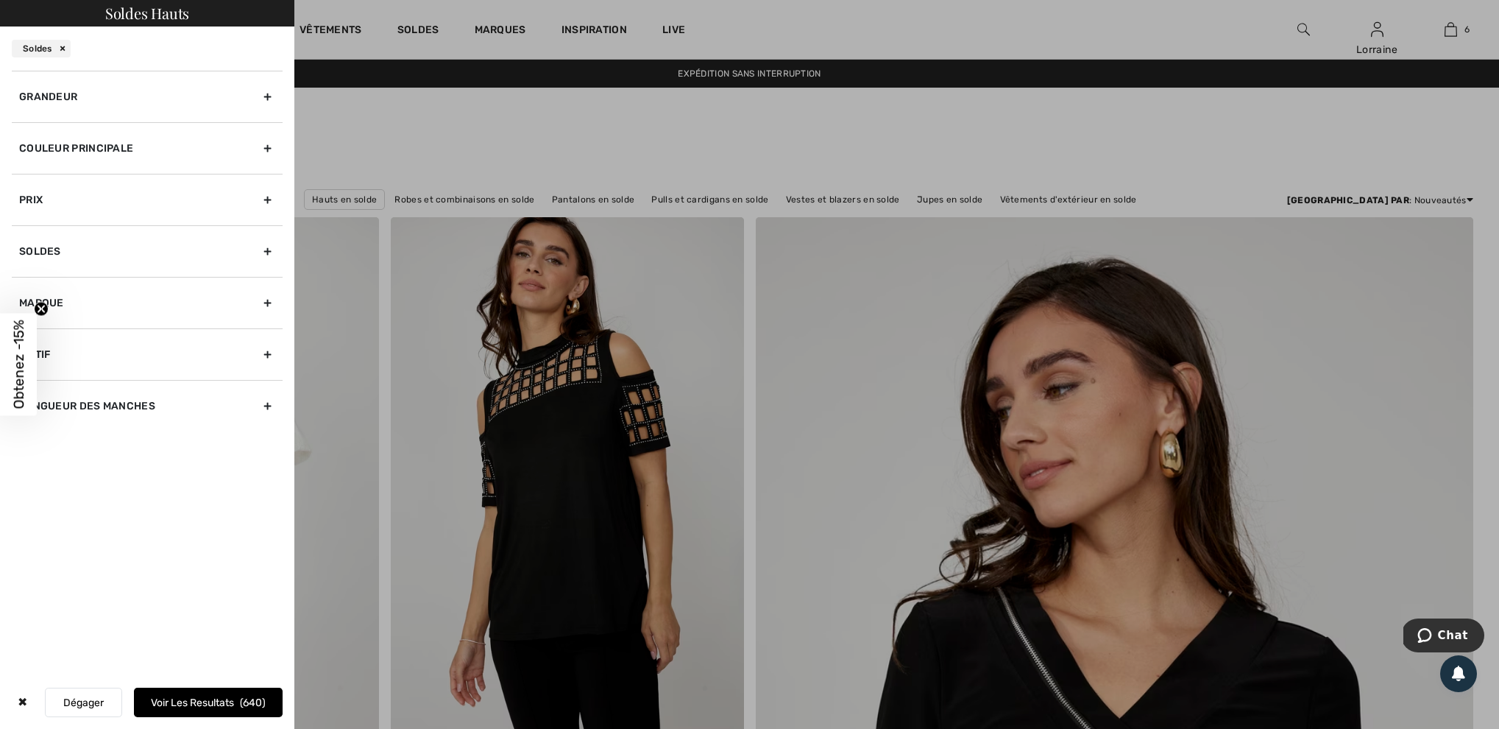
click at [70, 93] on div "Grandeur" at bounding box center [147, 97] width 271 height 52
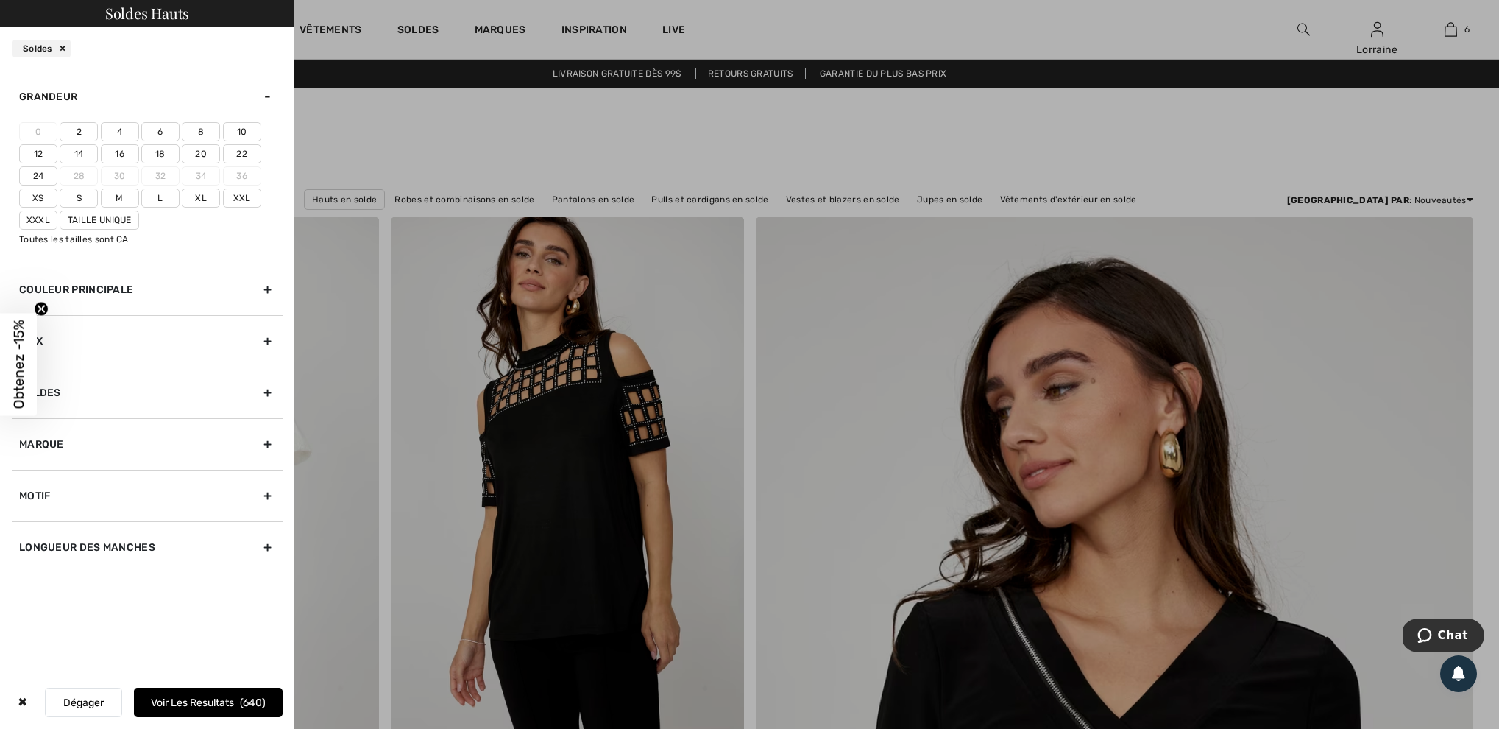
click at [163, 135] on label "6" at bounding box center [160, 131] width 38 height 19
click at [0, 0] on input"] "6" at bounding box center [0, 0] width 0 height 0
click at [78, 207] on label "S" at bounding box center [79, 197] width 38 height 19
click at [0, 0] on input"] "S" at bounding box center [0, 0] width 0 height 0
click at [40, 353] on div "Prix" at bounding box center [147, 341] width 271 height 52
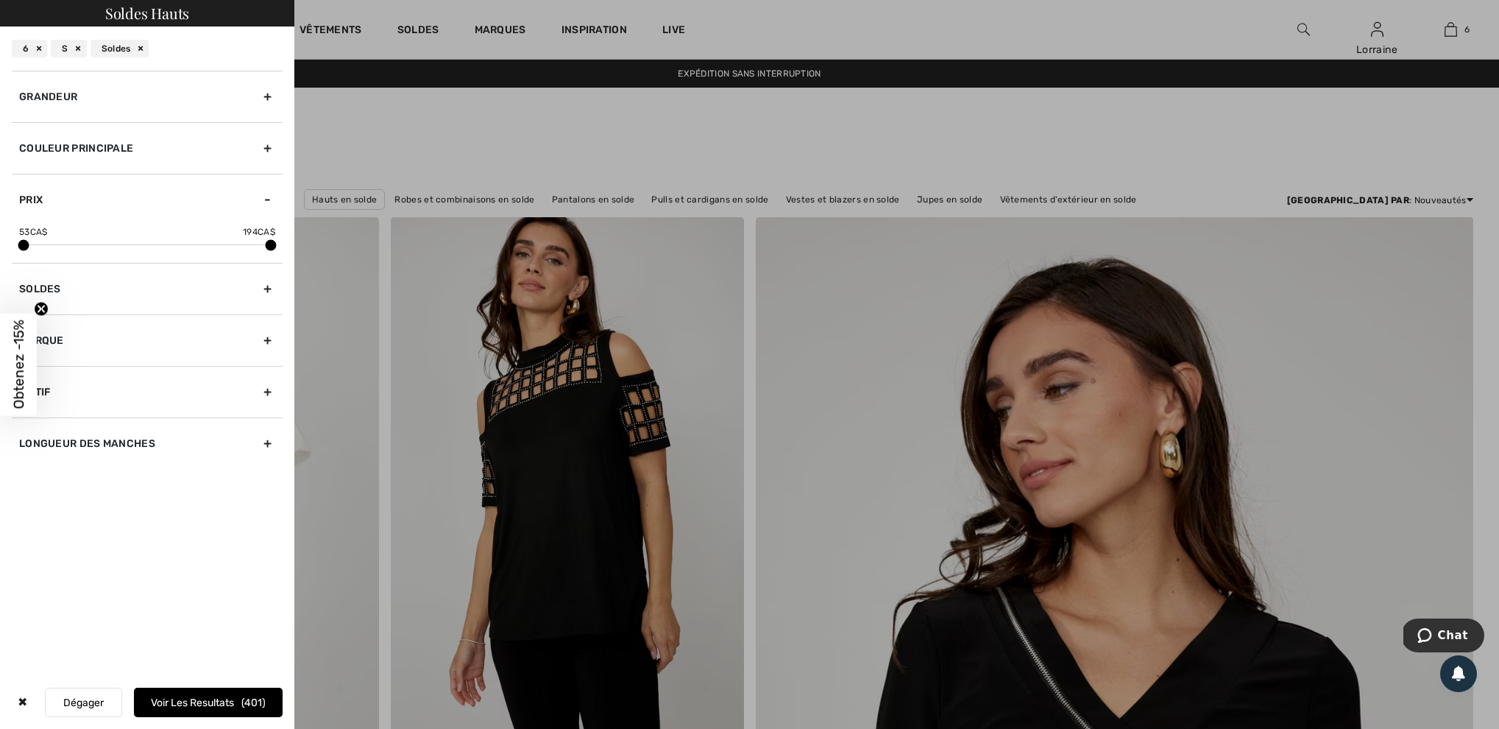
click at [40, 305] on circle "Close teaser" at bounding box center [42, 309] width 14 height 14
click at [110, 339] on div "Marque" at bounding box center [147, 340] width 271 height 52
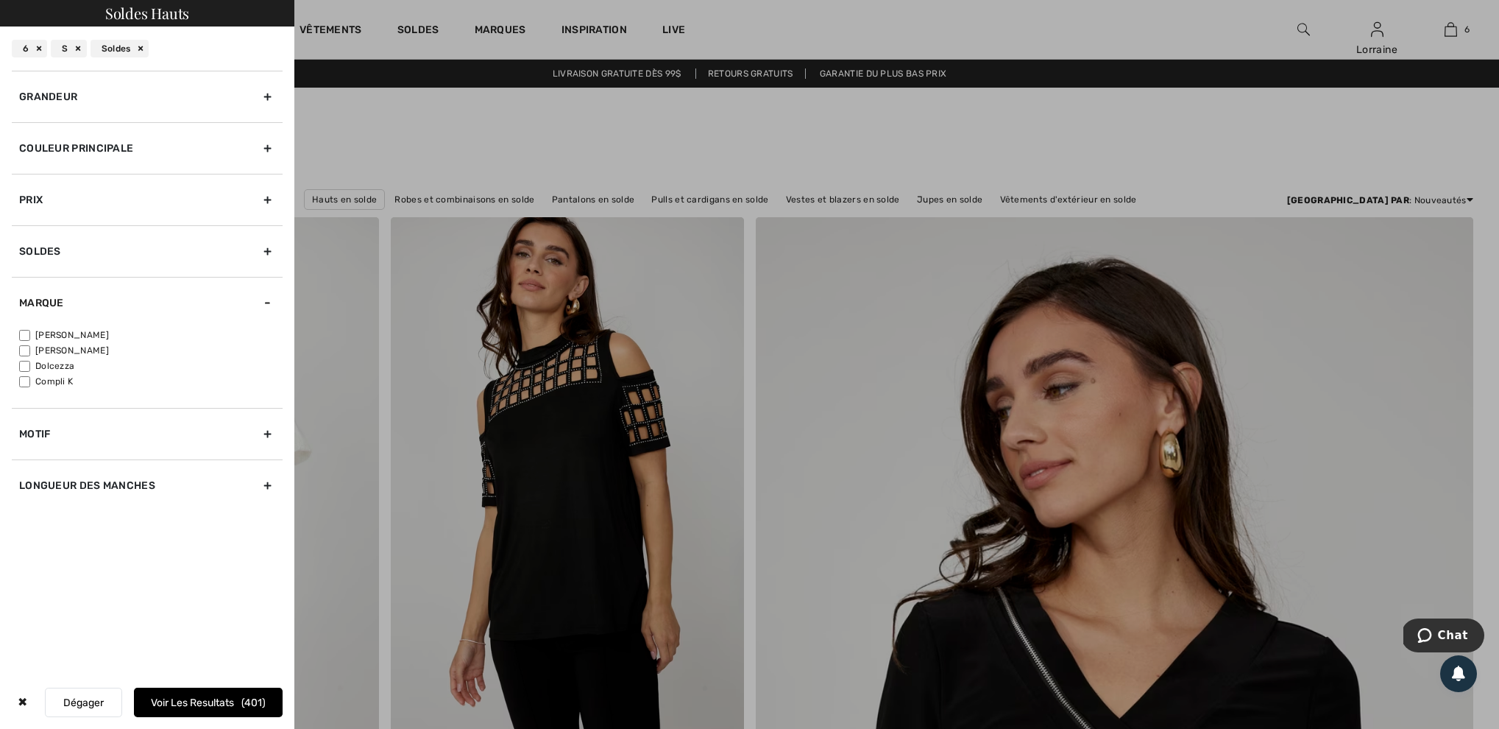
click at [27, 339] on input"] "[PERSON_NAME]" at bounding box center [24, 335] width 11 height 11
checkbox input"] "true"
click at [29, 355] on input"] "[PERSON_NAME]" at bounding box center [24, 350] width 11 height 11
checkbox input"] "true"
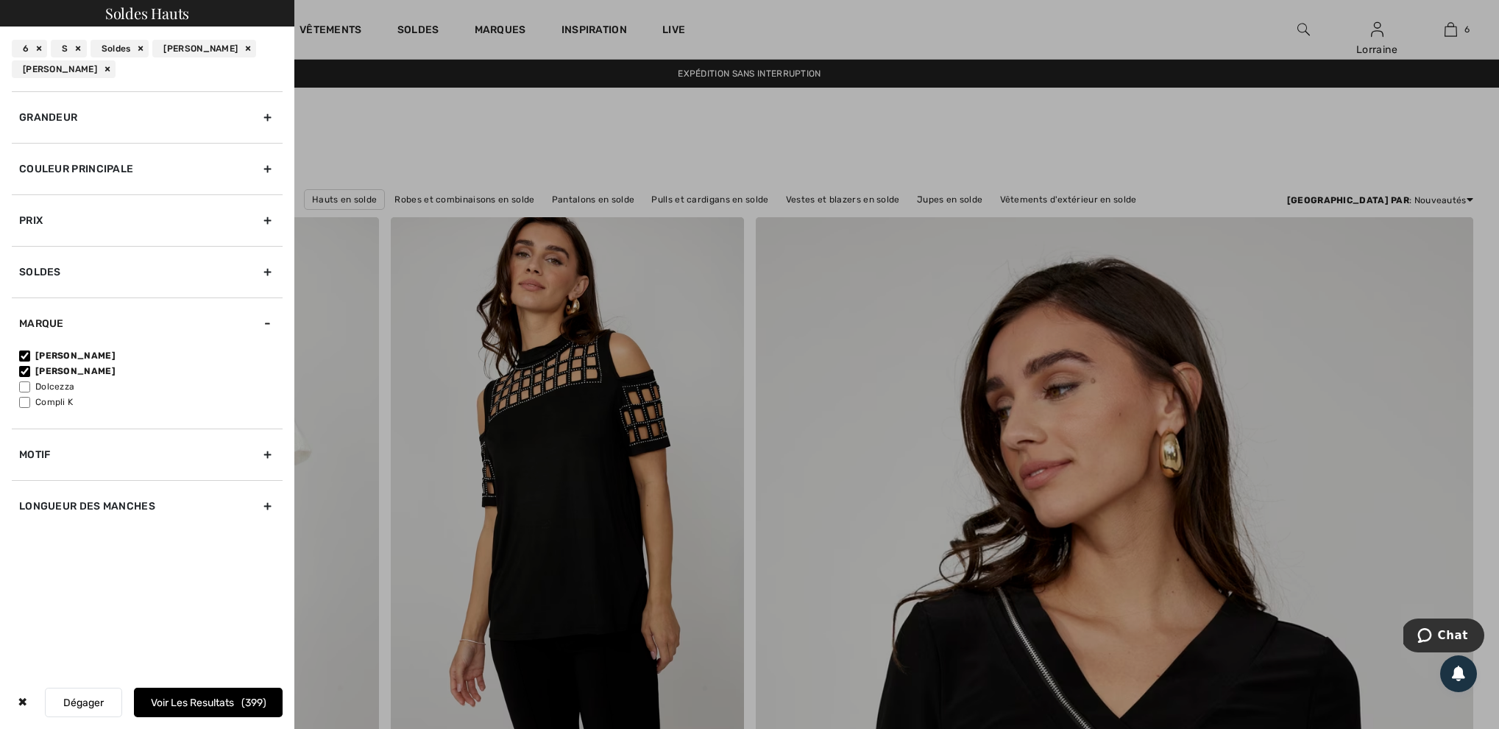
click at [79, 701] on button "Dégager" at bounding box center [83, 701] width 77 height 29
click at [176, 704] on button "Voir les resultats 399" at bounding box center [208, 701] width 149 height 29
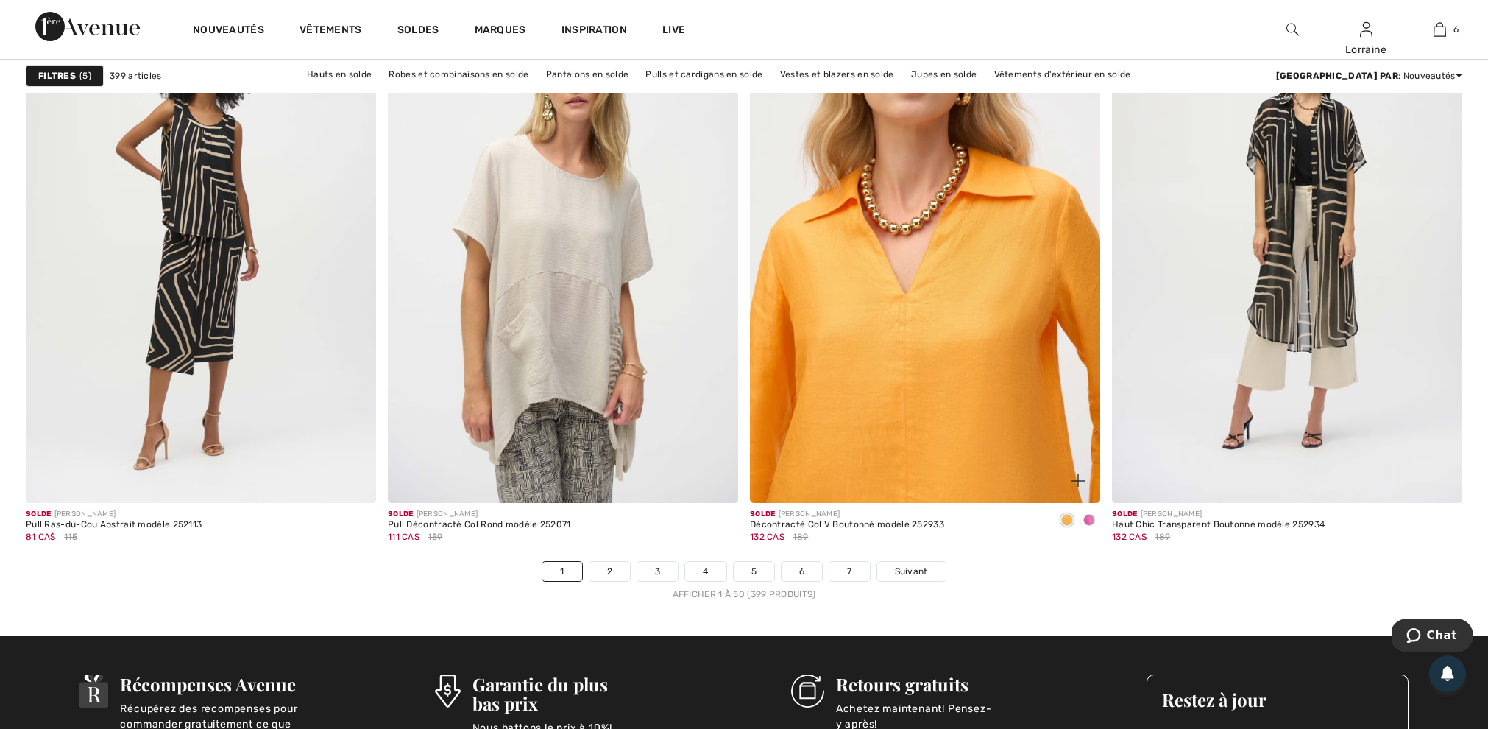
scroll to position [8667, 0]
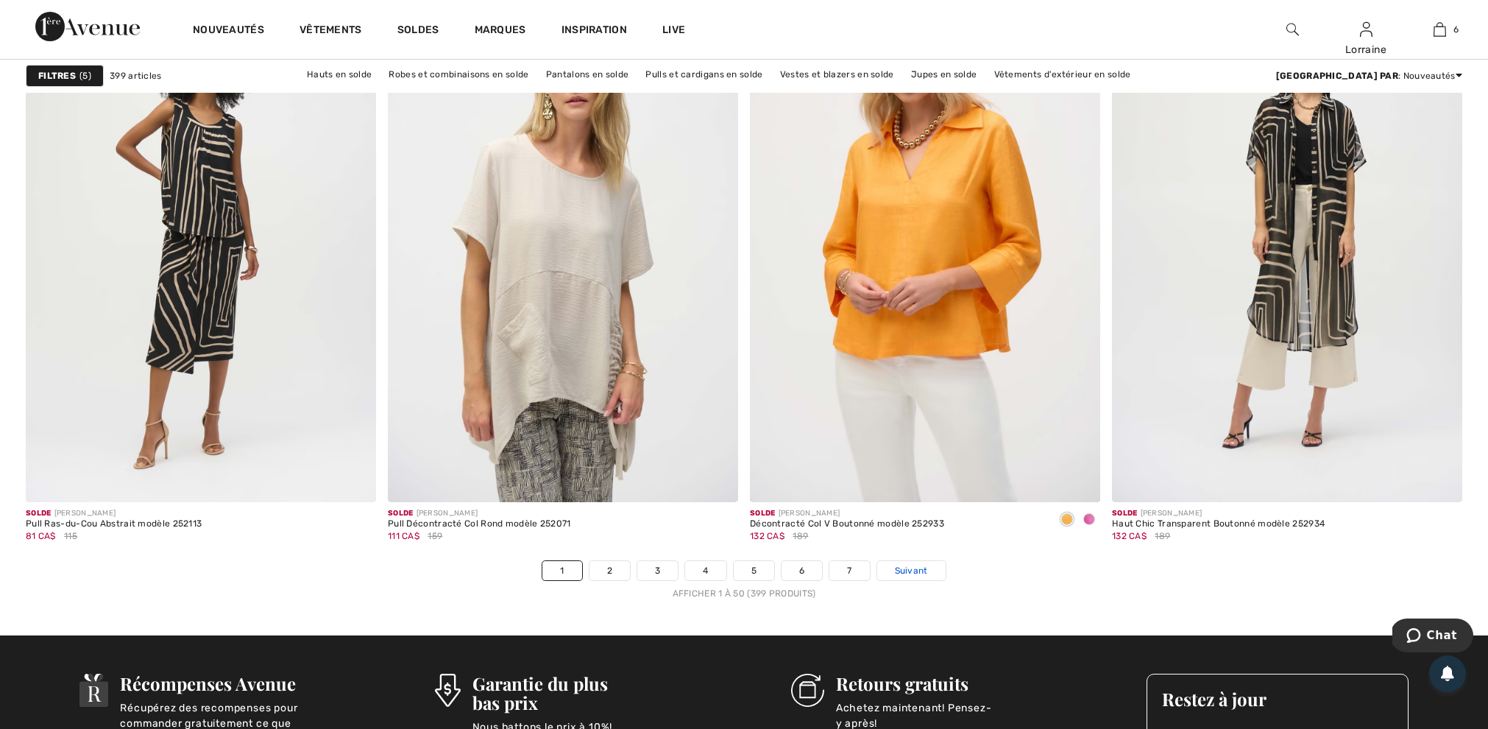
click at [915, 576] on span "Suivant" at bounding box center [911, 570] width 33 height 13
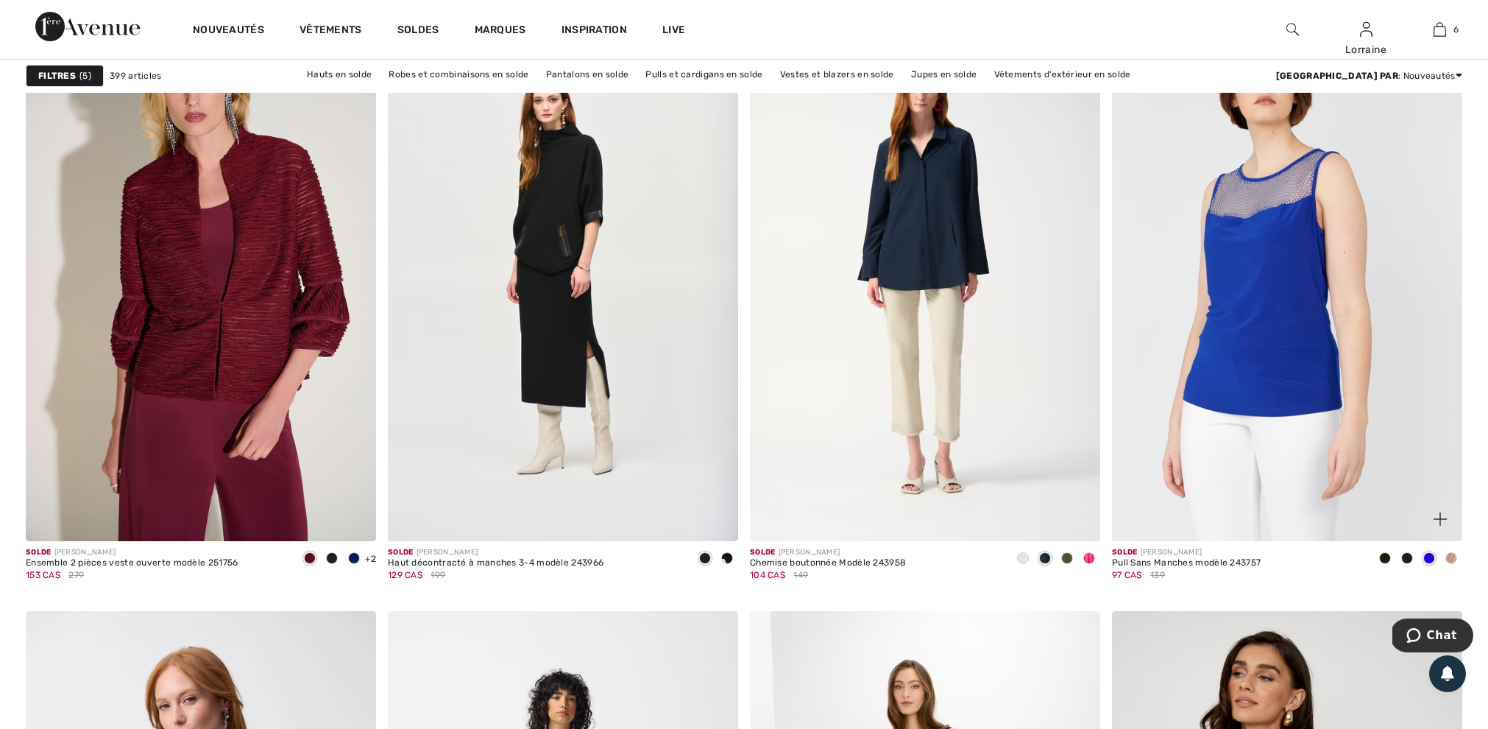
scroll to position [2822, 0]
click at [1068, 562] on span at bounding box center [1067, 558] width 12 height 12
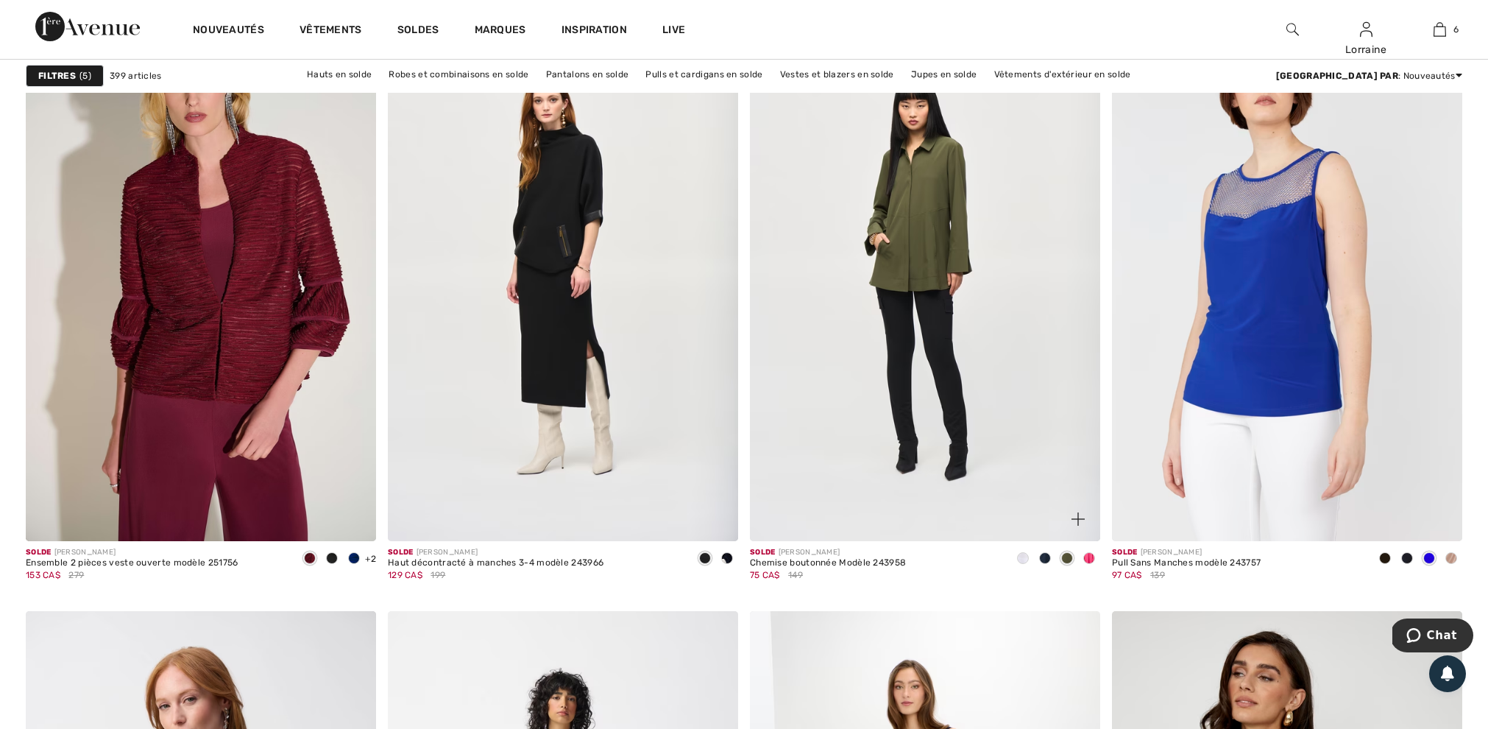
click at [1047, 562] on span at bounding box center [1045, 558] width 12 height 12
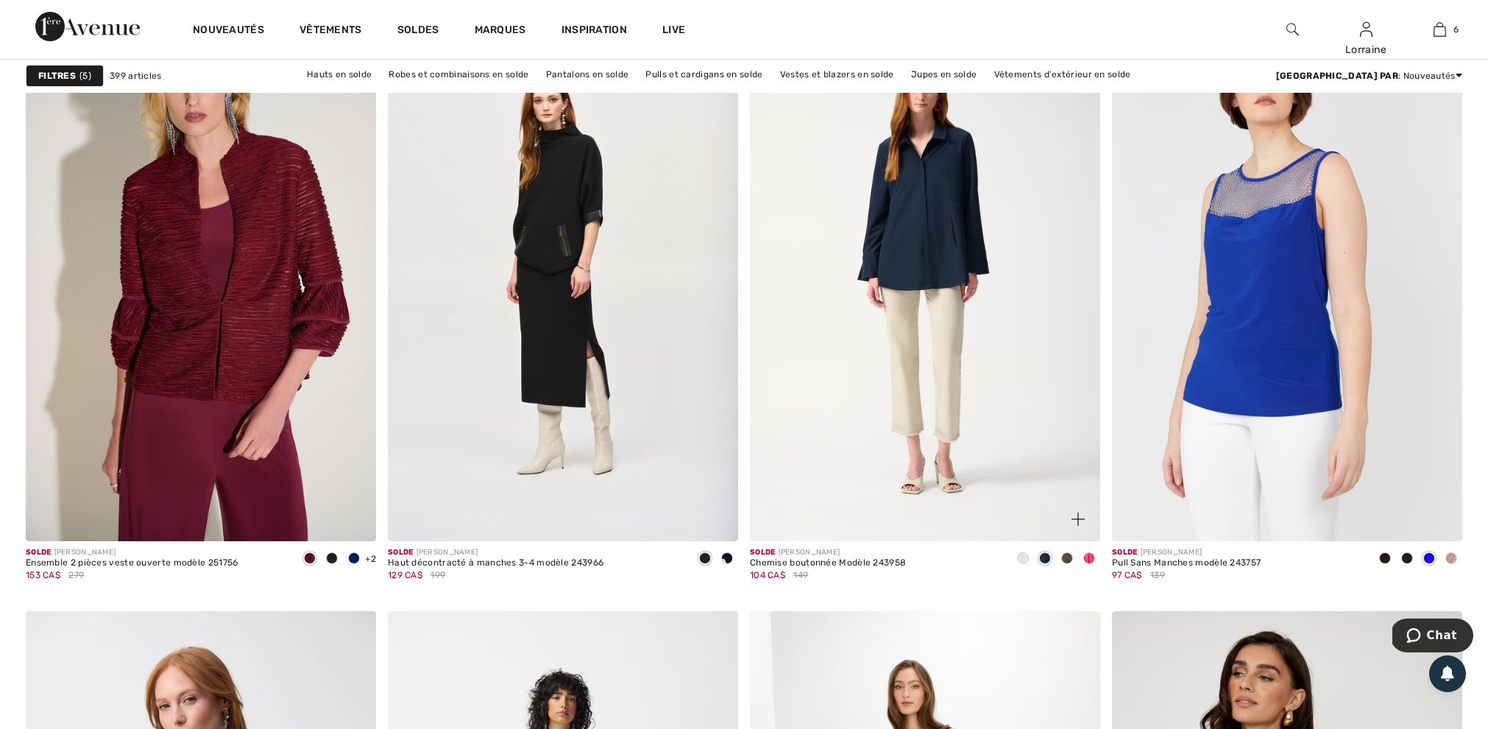
click at [1064, 564] on span at bounding box center [1067, 558] width 12 height 12
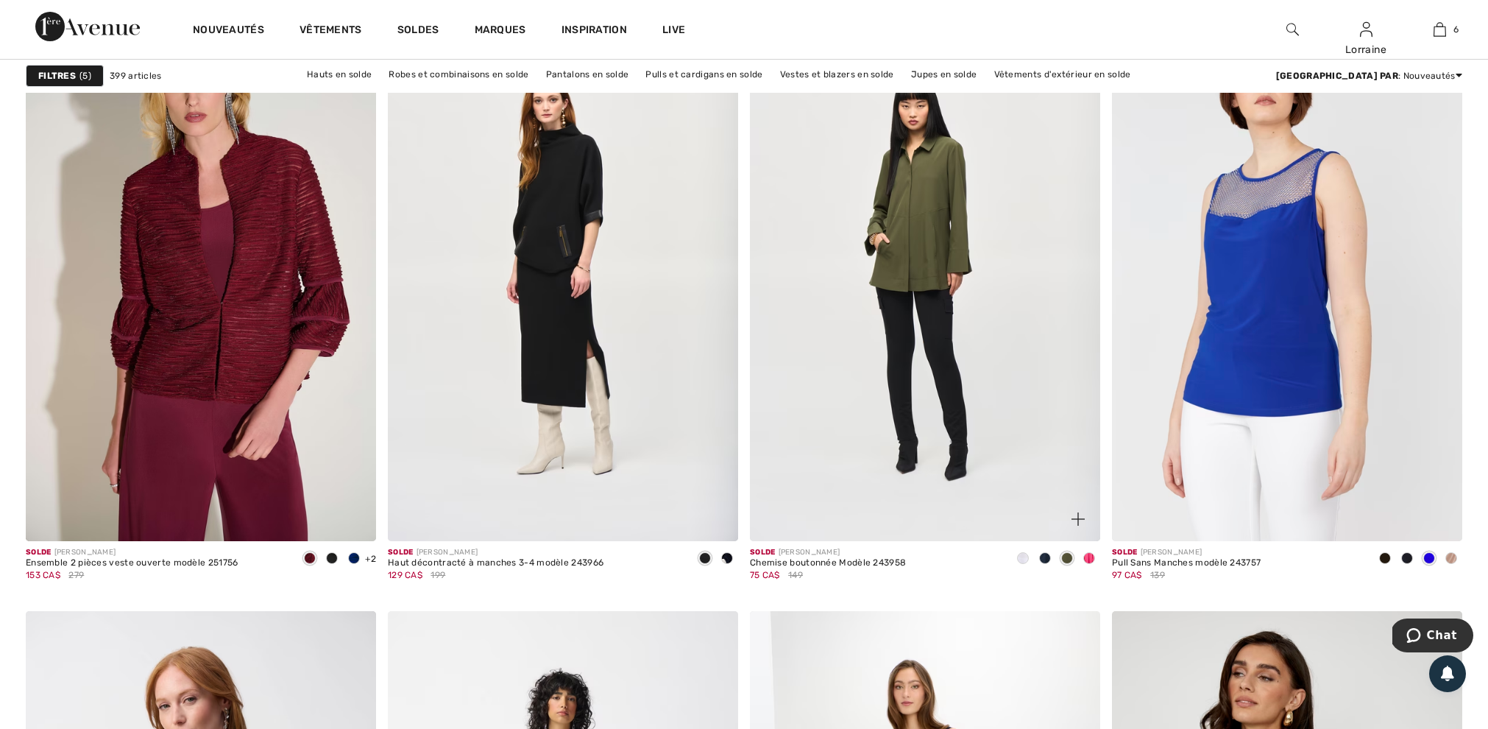
click at [1044, 564] on span at bounding box center [1045, 558] width 12 height 12
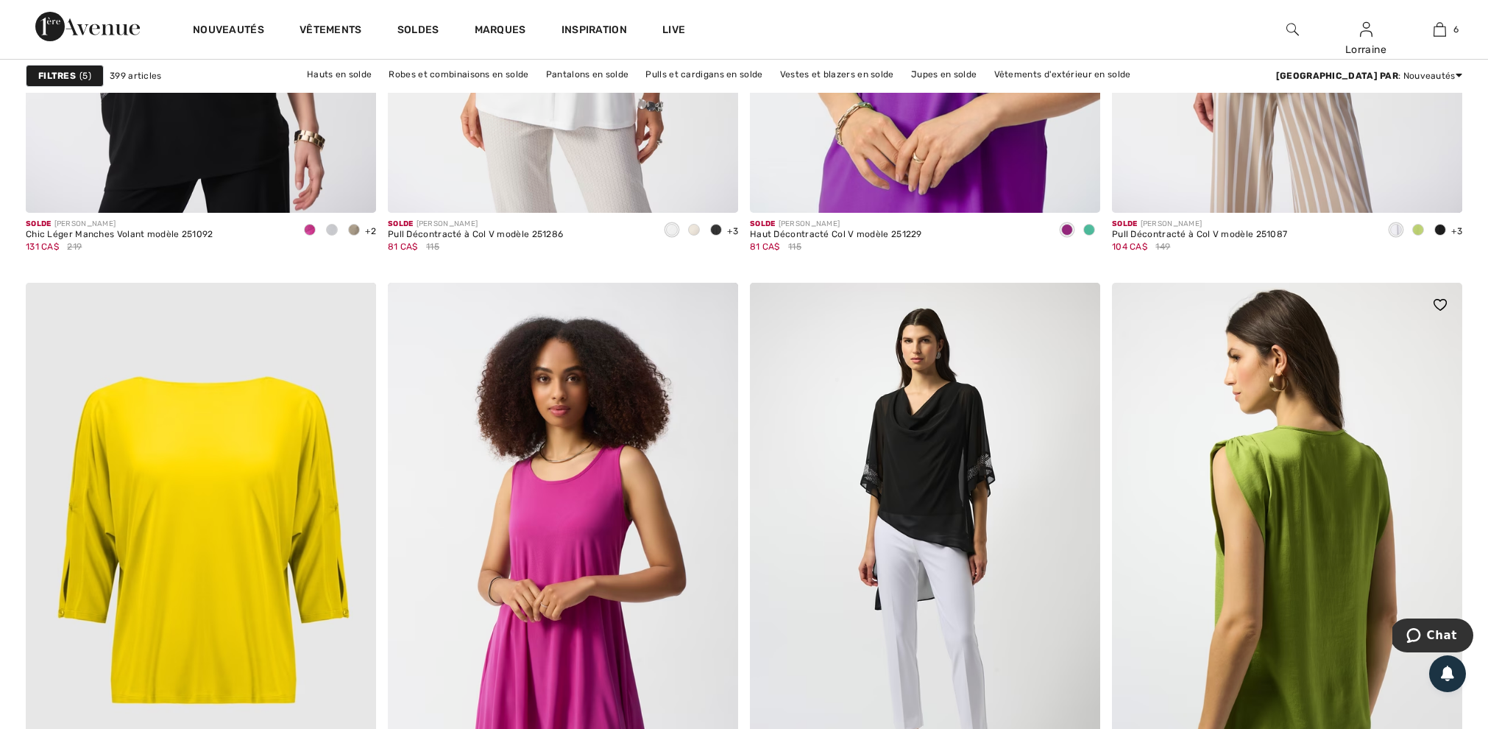
scroll to position [8014, 0]
